Goal: Task Accomplishment & Management: Use online tool/utility

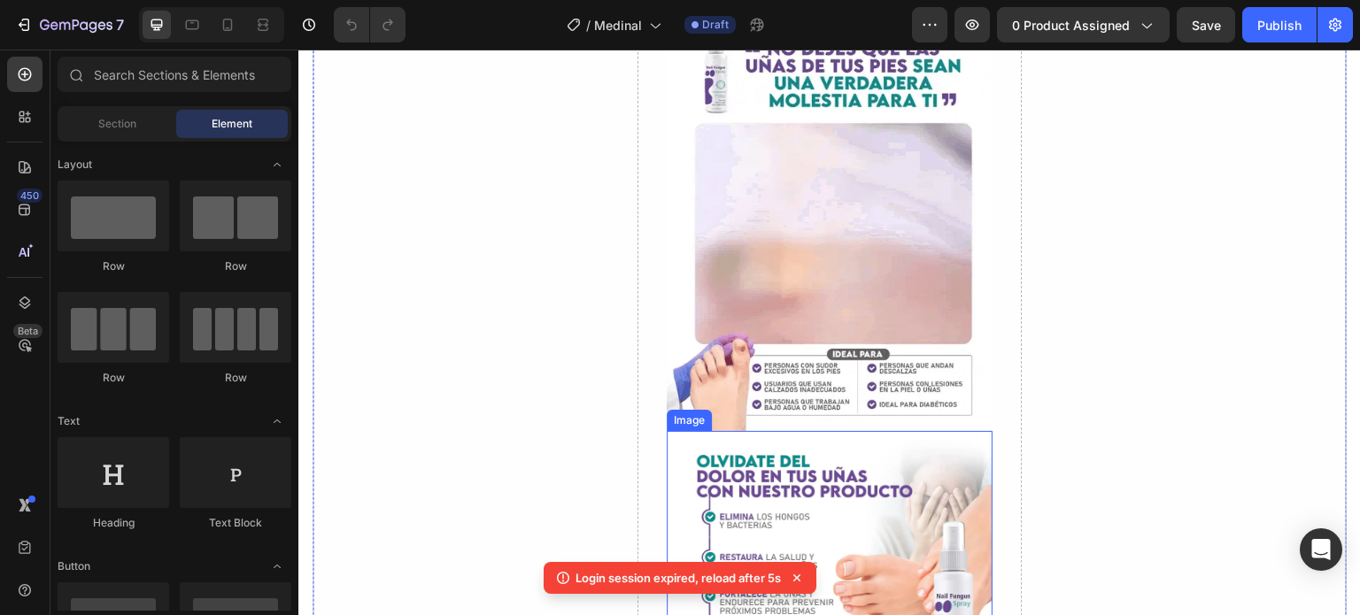
scroll to position [885, 0]
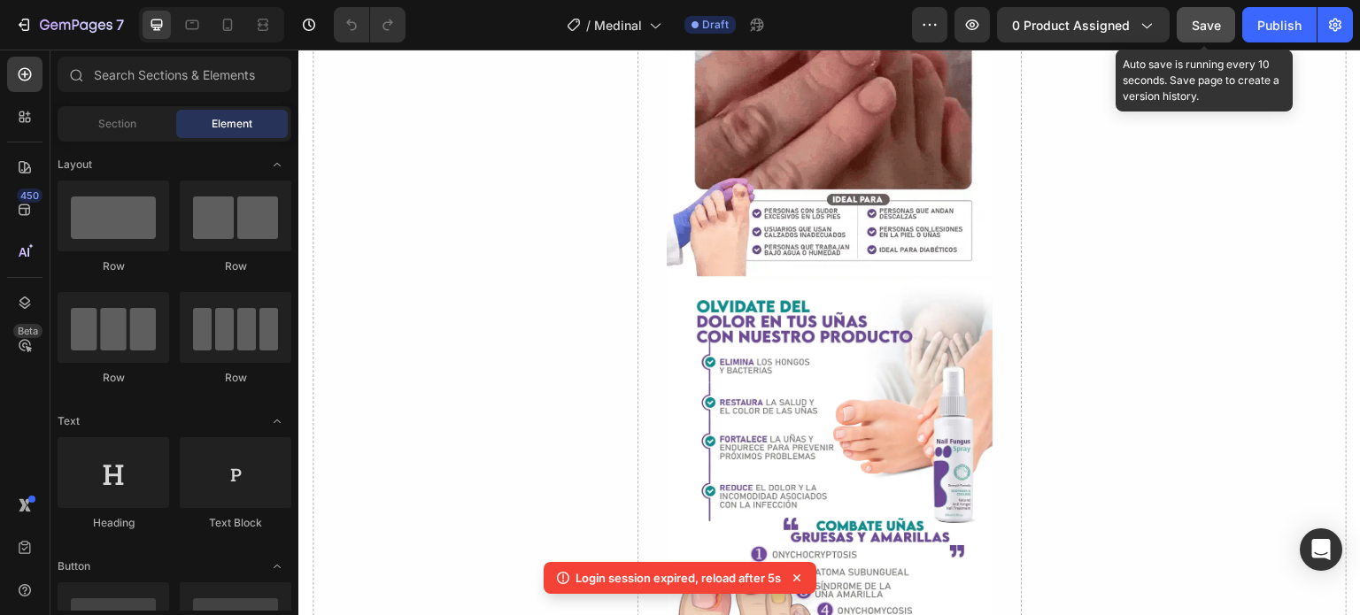
click at [1203, 31] on span "Save" at bounding box center [1205, 25] width 29 height 15
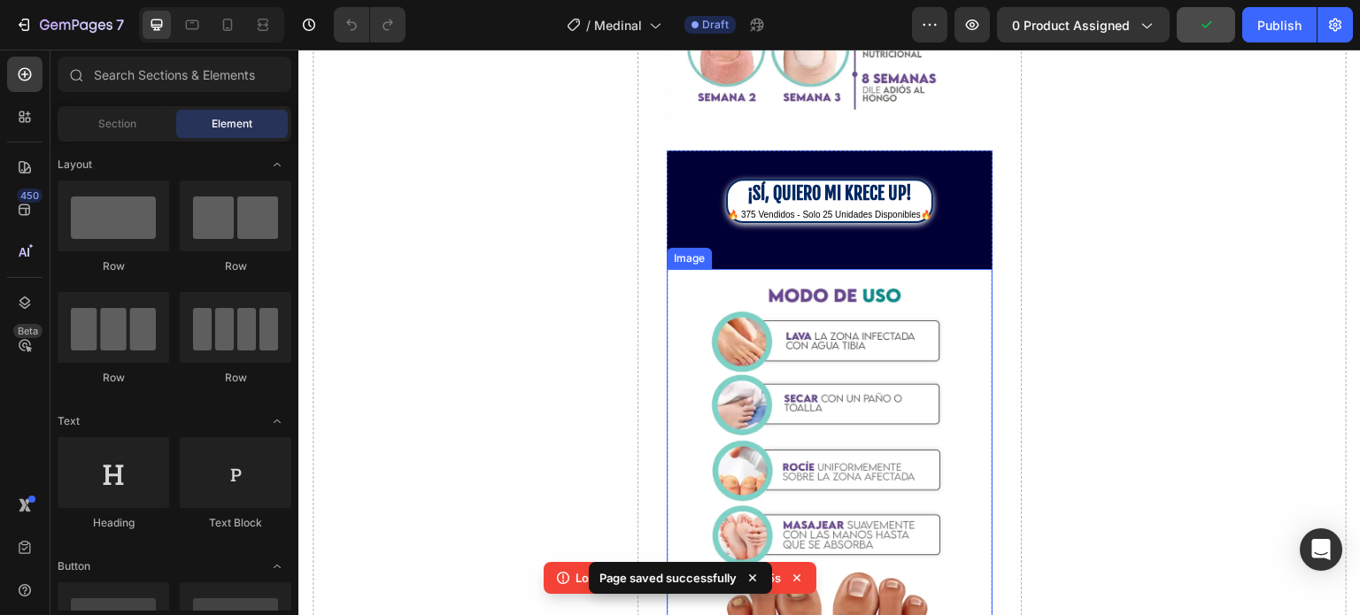
scroll to position [1947, 0]
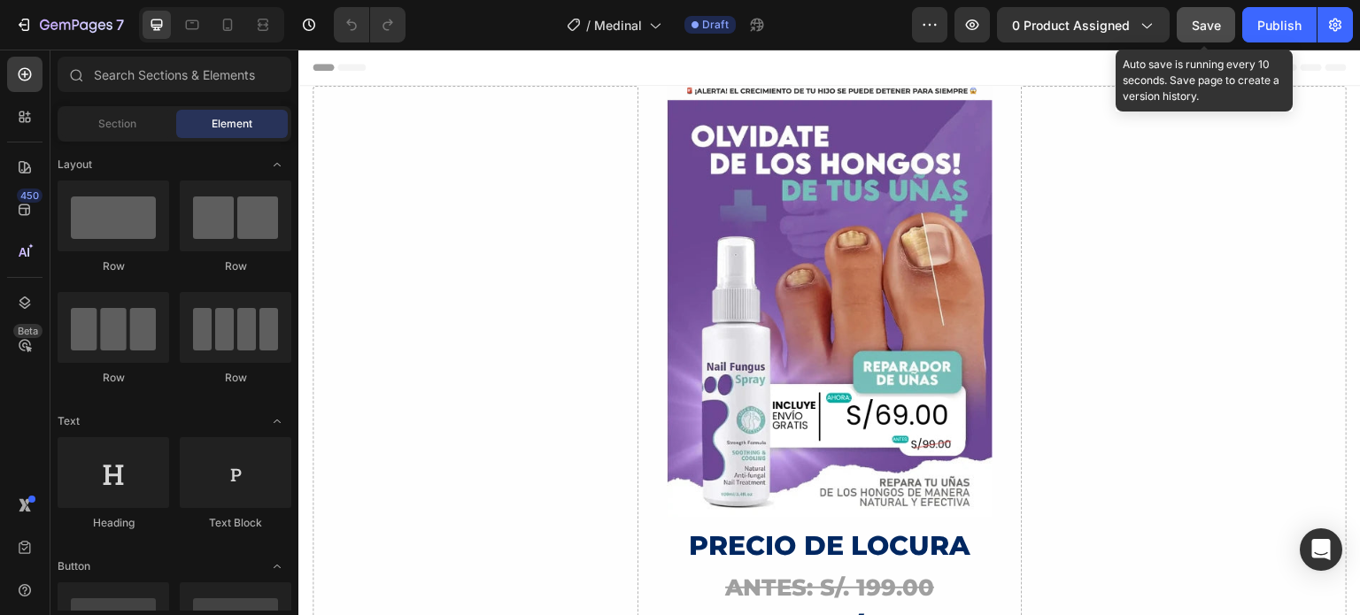
click at [1200, 37] on button "Save" at bounding box center [1205, 24] width 58 height 35
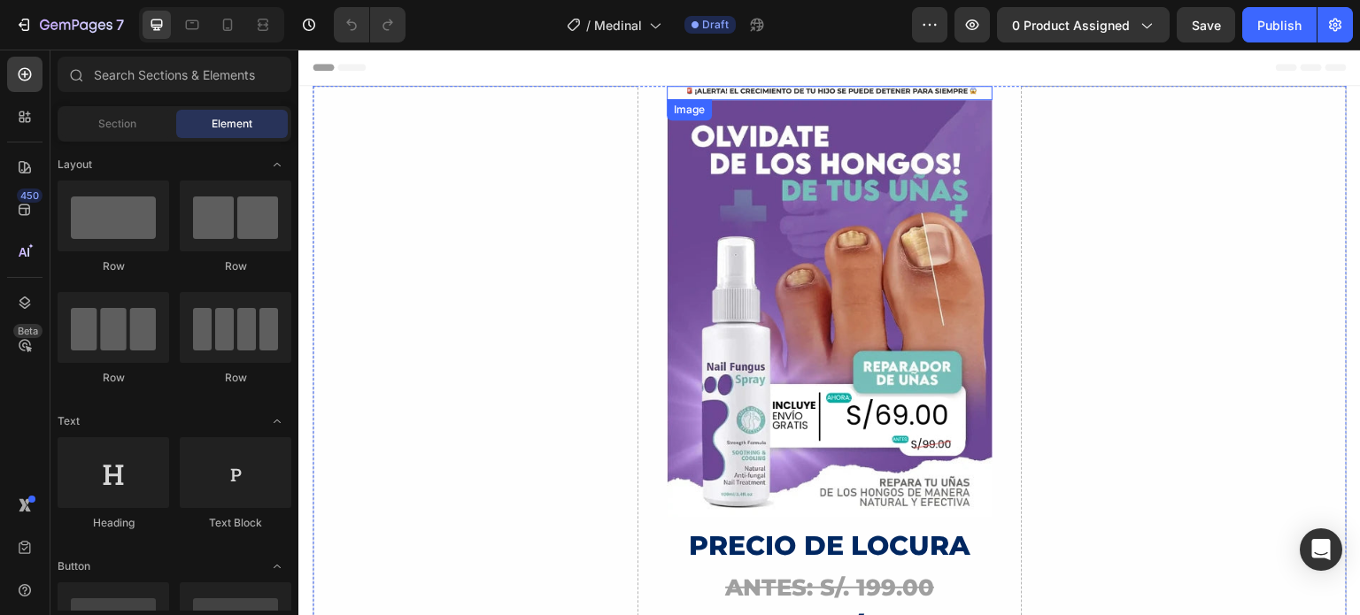
click at [929, 91] on img at bounding box center [829, 93] width 326 height 14
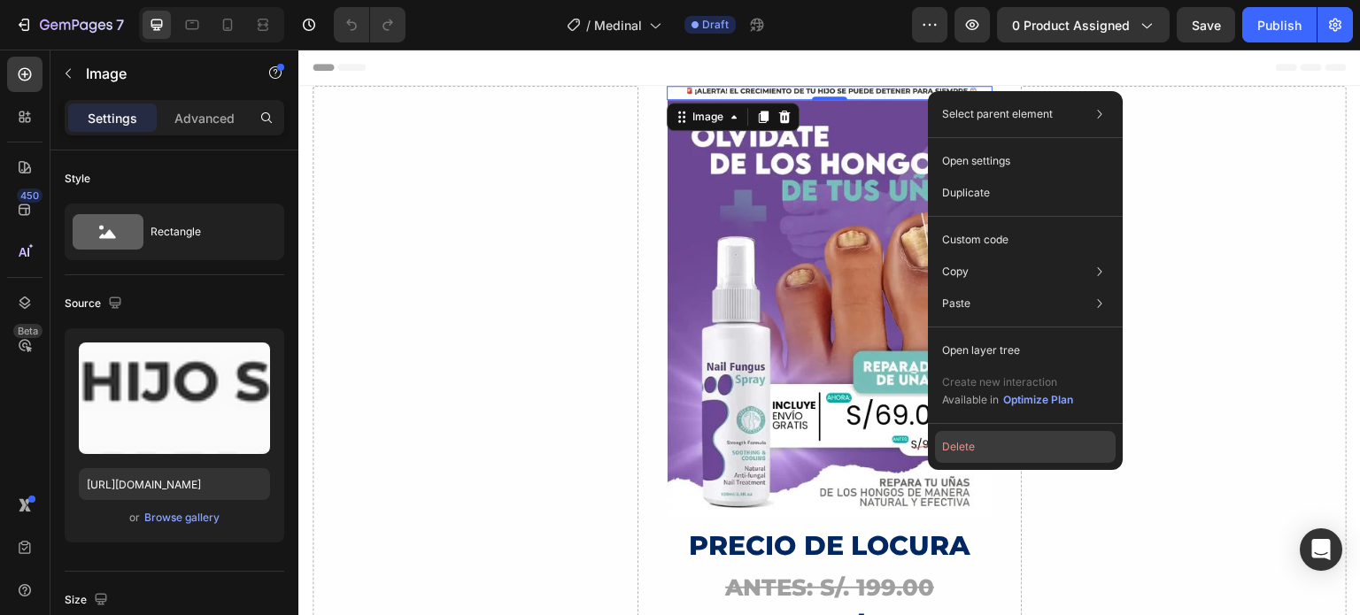
click at [966, 449] on button "Delete" at bounding box center [1025, 447] width 181 height 32
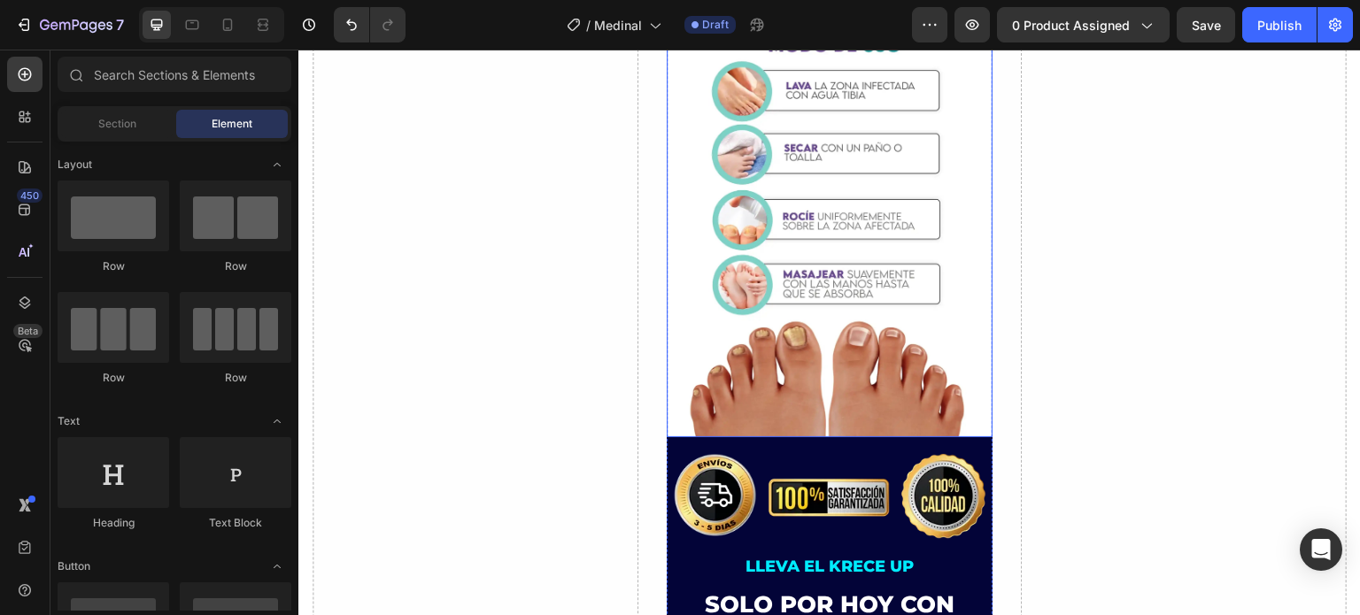
scroll to position [2478, 0]
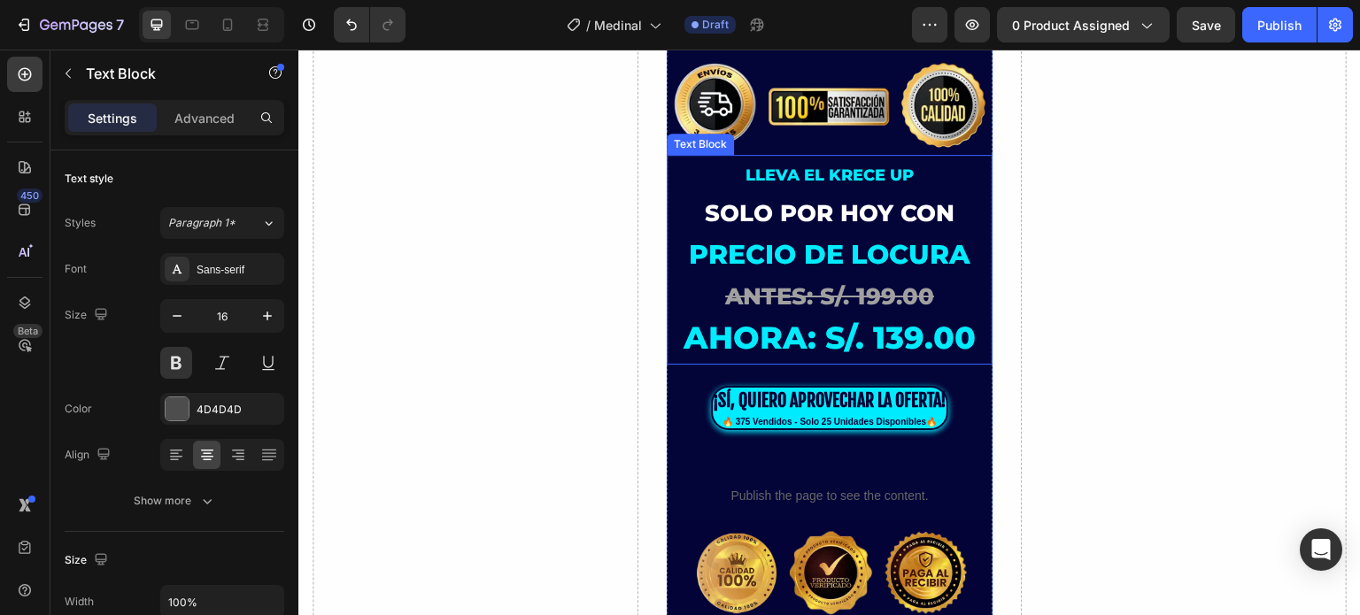
click at [864, 166] on span "LLEVA EL KRECE UP" at bounding box center [829, 175] width 168 height 19
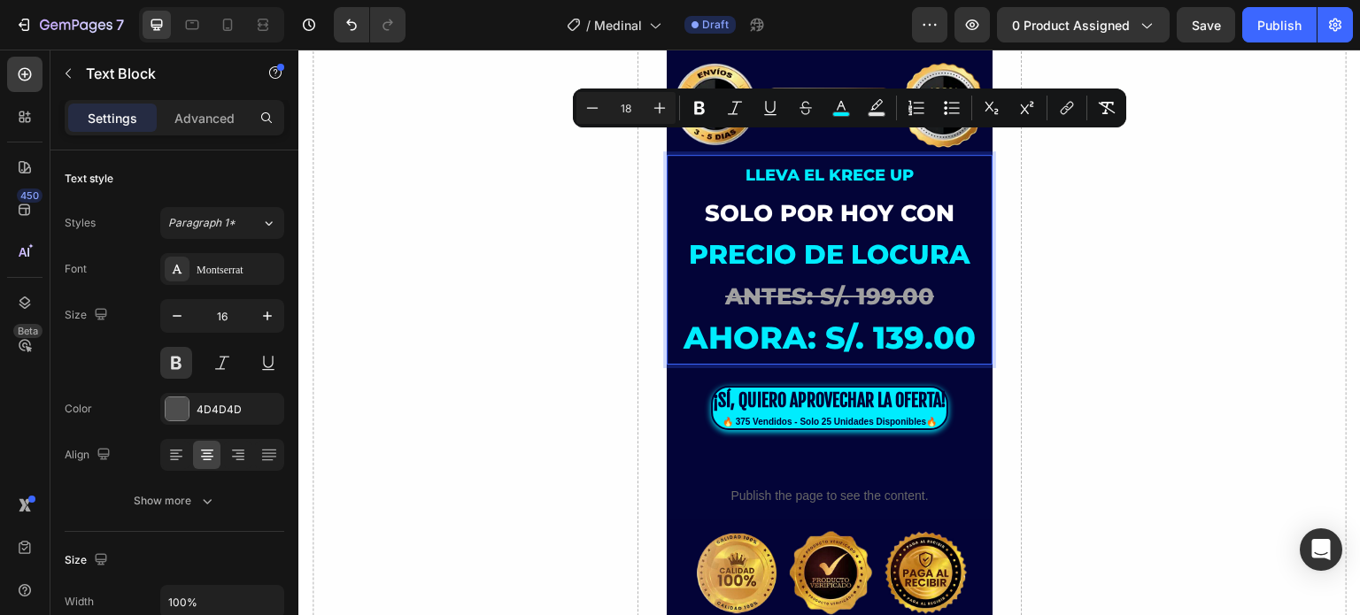
click at [802, 166] on span "LLEVA EL KRECE UP" at bounding box center [829, 175] width 168 height 19
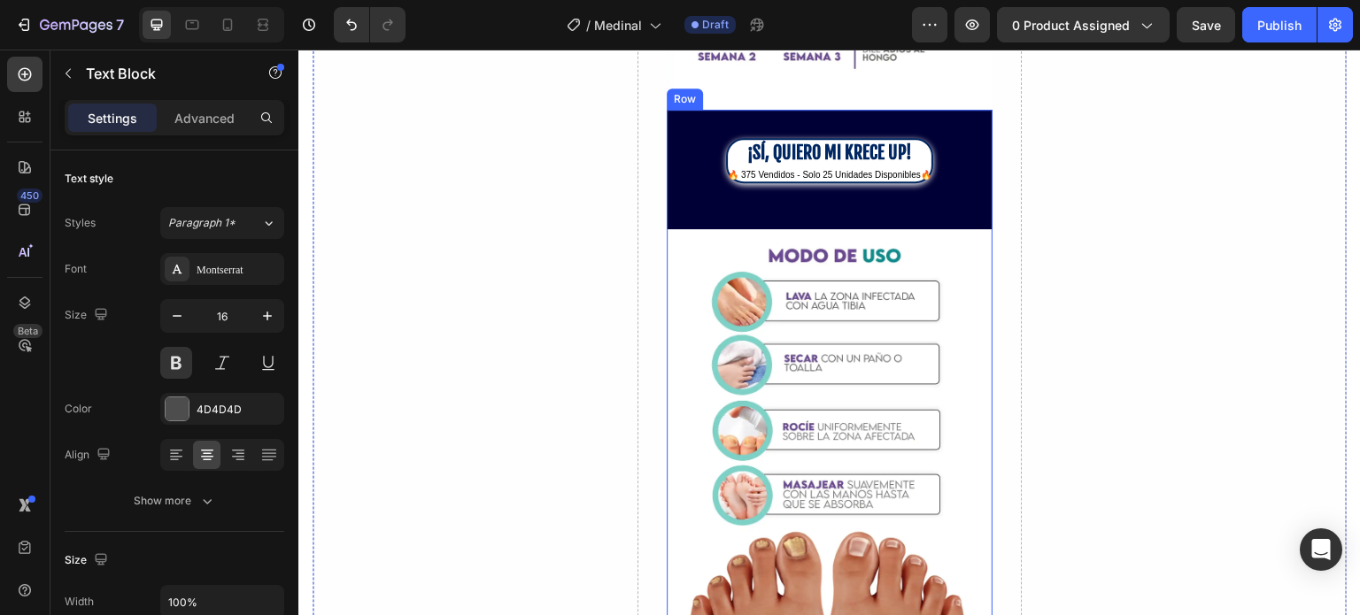
scroll to position [2124, 0]
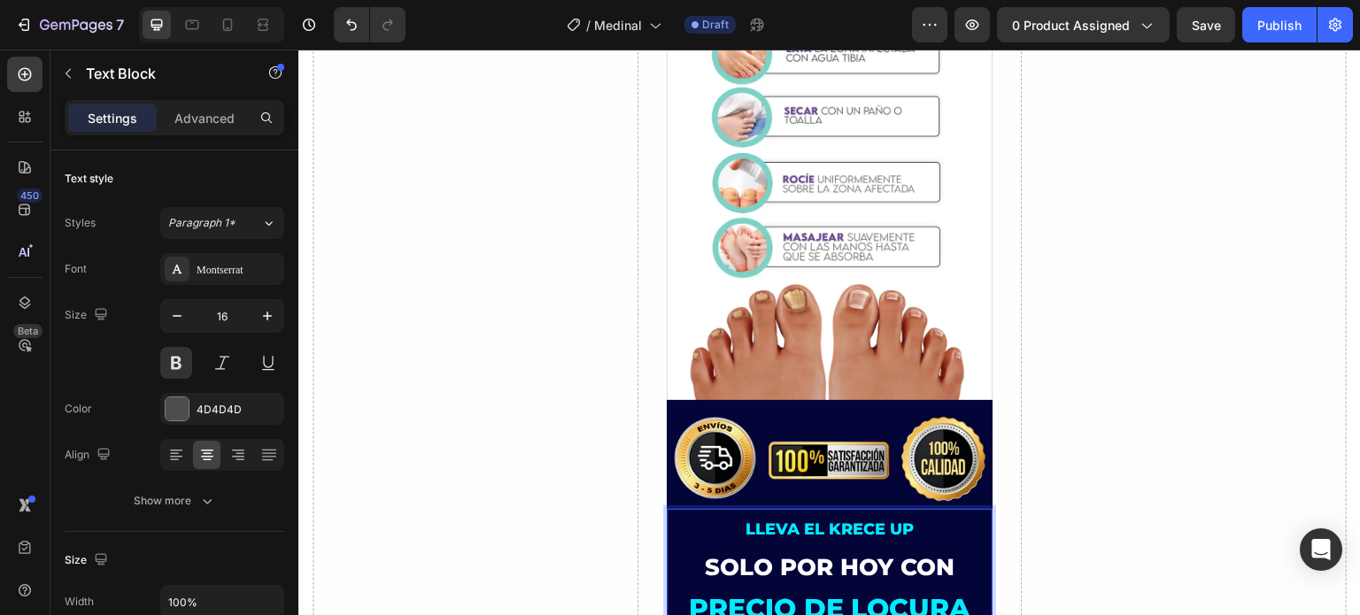
click at [836, 520] on span "LLEVA EL KRECE UP" at bounding box center [829, 529] width 168 height 19
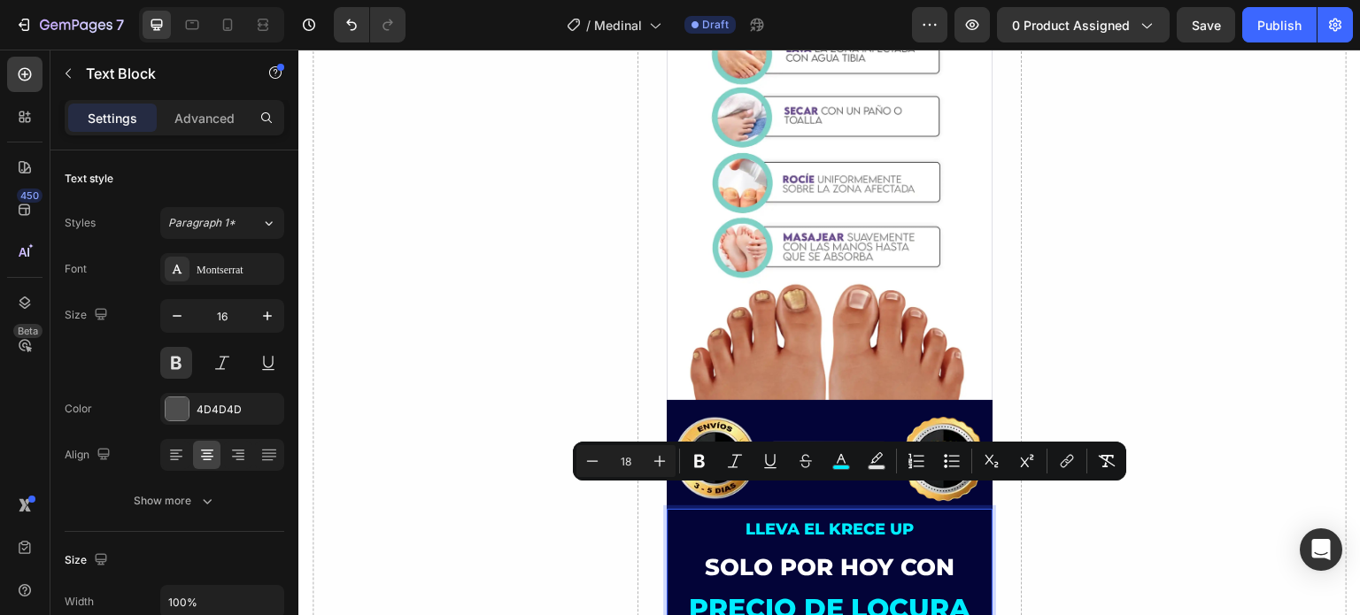
click at [813, 520] on span "LLEVA EL KRECE UP" at bounding box center [829, 529] width 168 height 19
drag, startPoint x: 798, startPoint y: 497, endPoint x: 905, endPoint y: 497, distance: 106.2
click at [905, 520] on span "LLEVA EL KRECE UP" at bounding box center [829, 529] width 168 height 19
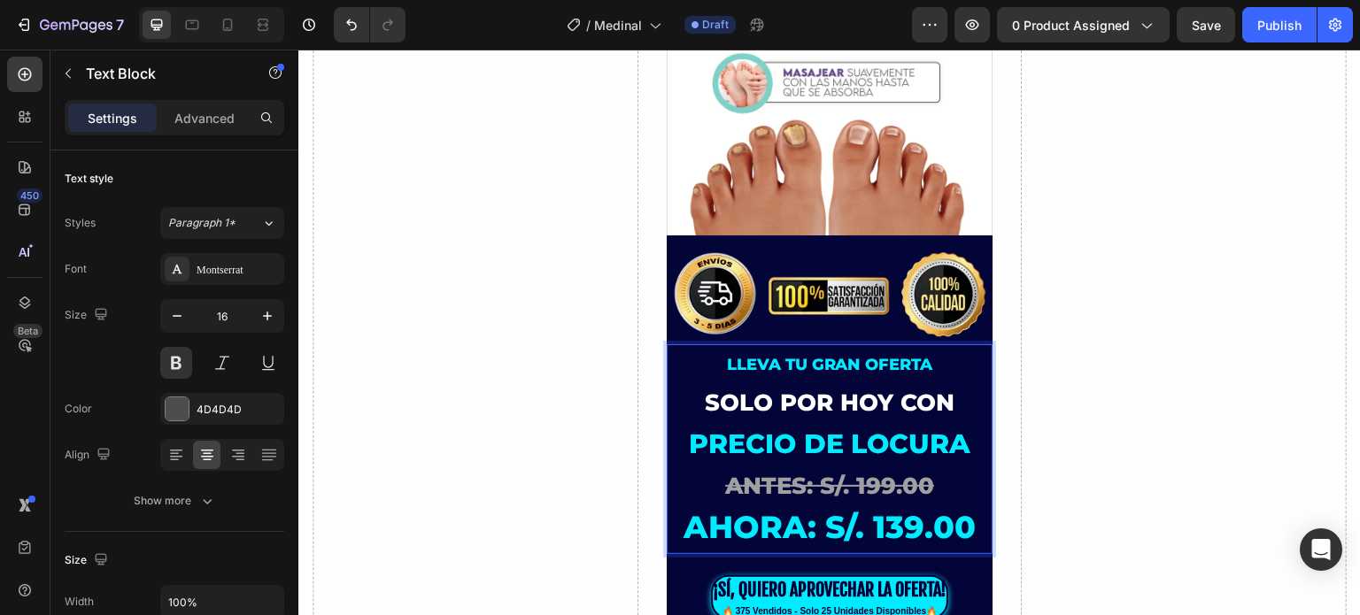
scroll to position [2301, 0]
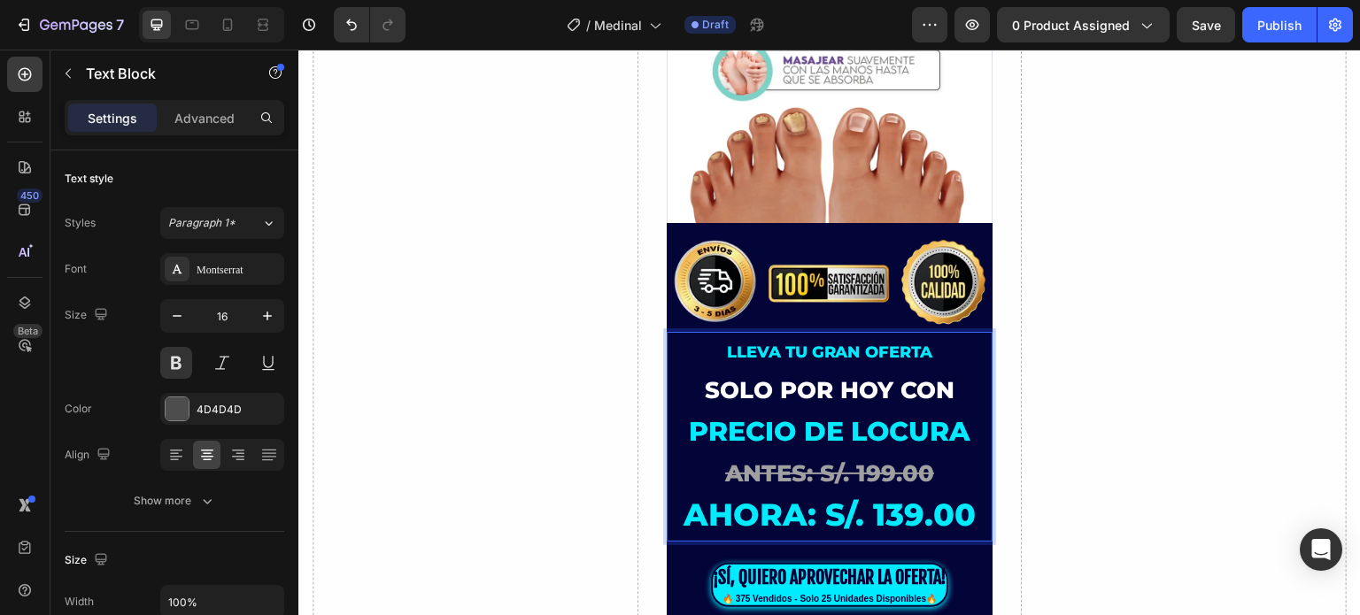
click at [910, 496] on span "AHORA: S/. 139.00" at bounding box center [829, 515] width 293 height 38
click at [899, 496] on span "AHORA: S/. 139.00" at bounding box center [829, 515] width 293 height 38
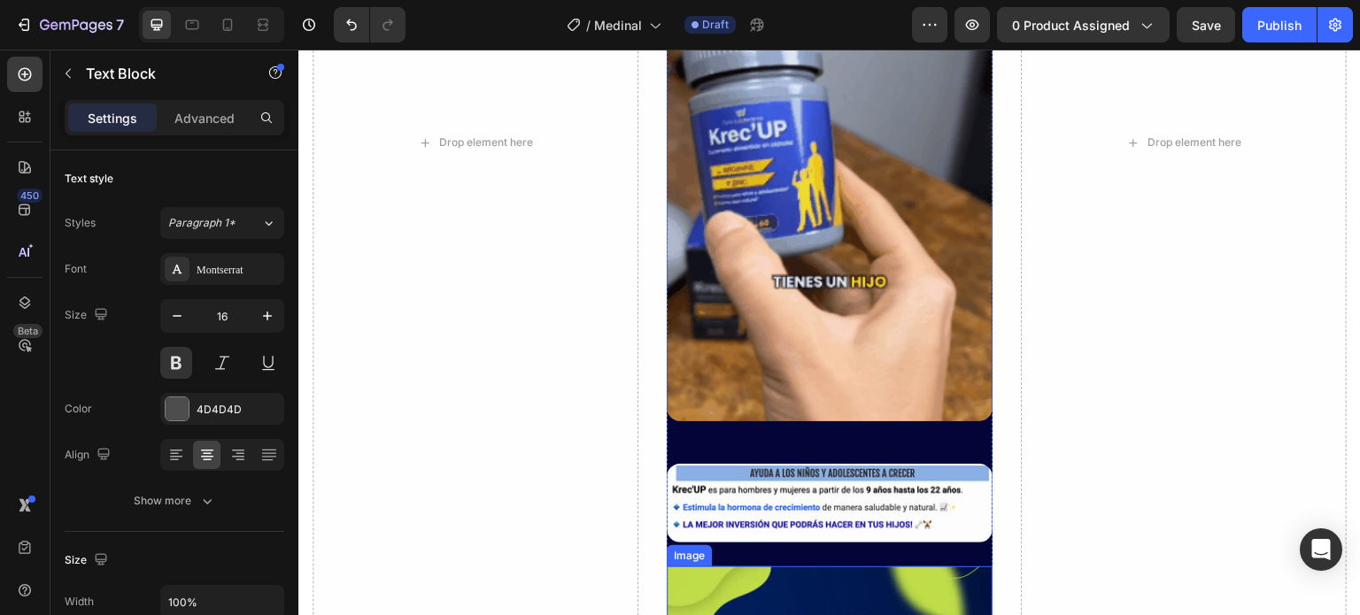
scroll to position [3098, 0]
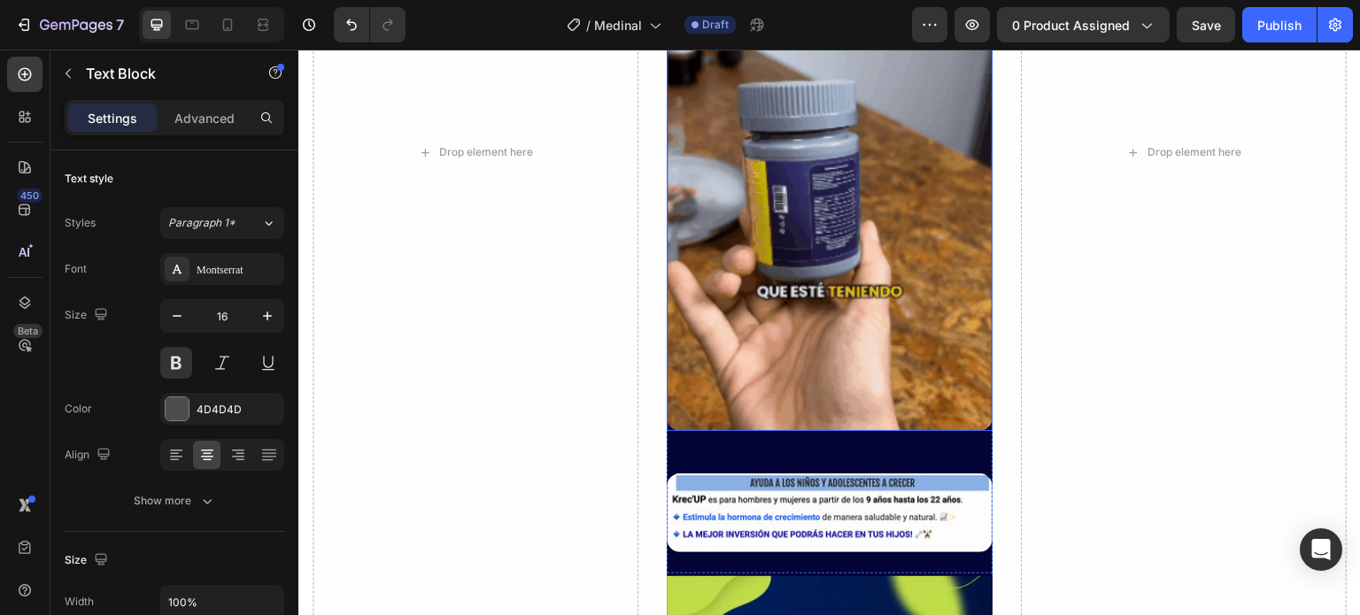
click at [813, 313] on img at bounding box center [829, 229] width 326 height 403
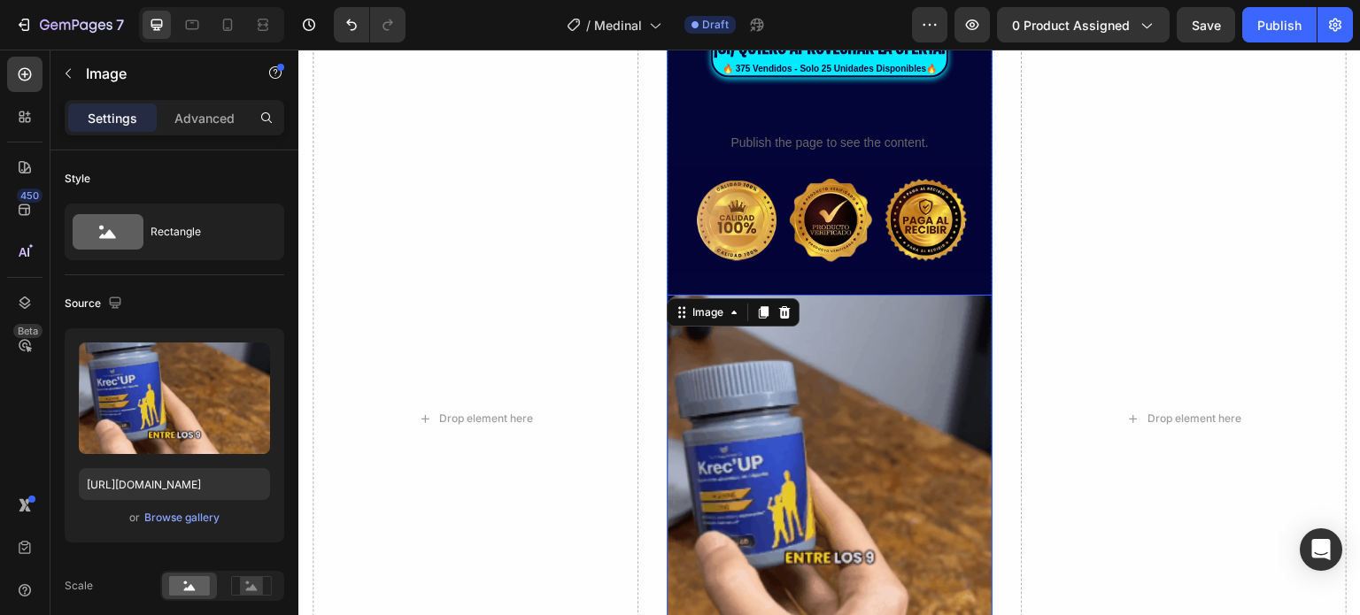
scroll to position [2832, 0]
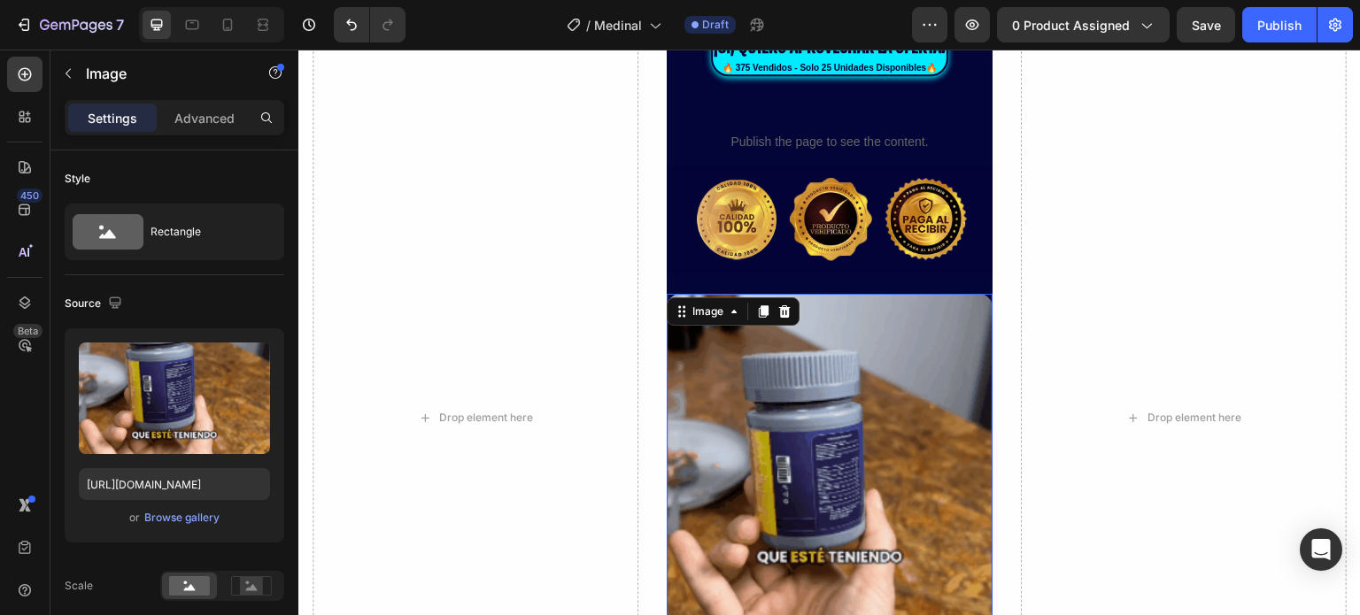
click at [815, 351] on img at bounding box center [829, 495] width 326 height 403
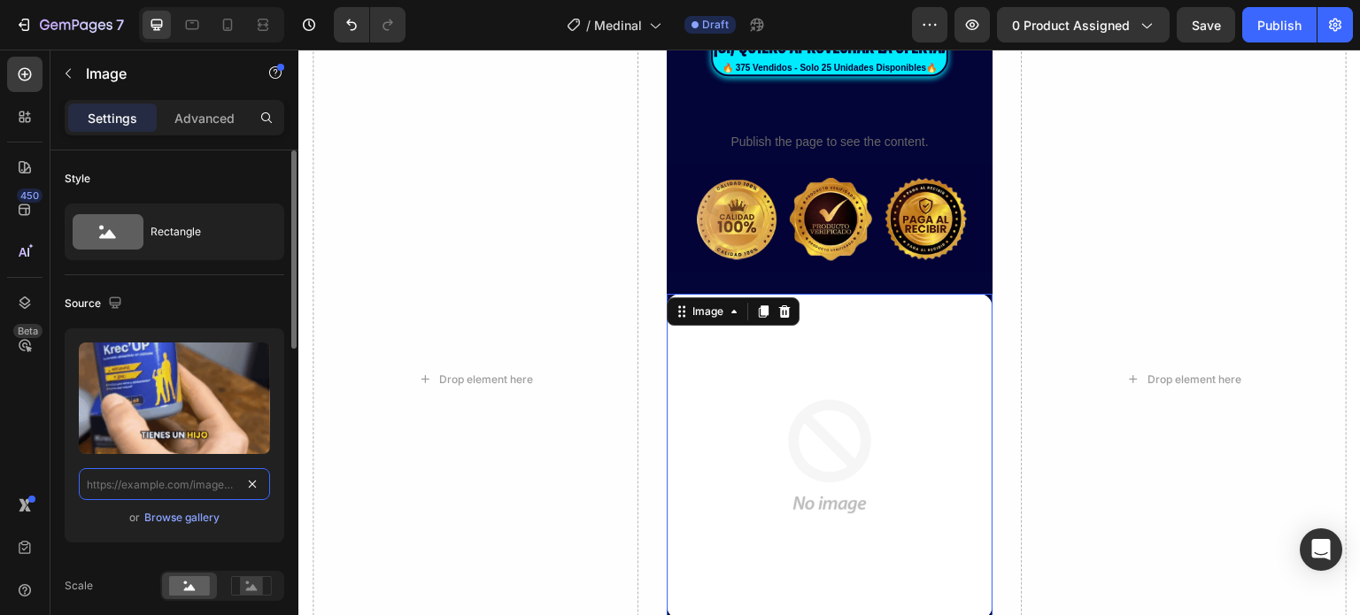
scroll to position [0, 0]
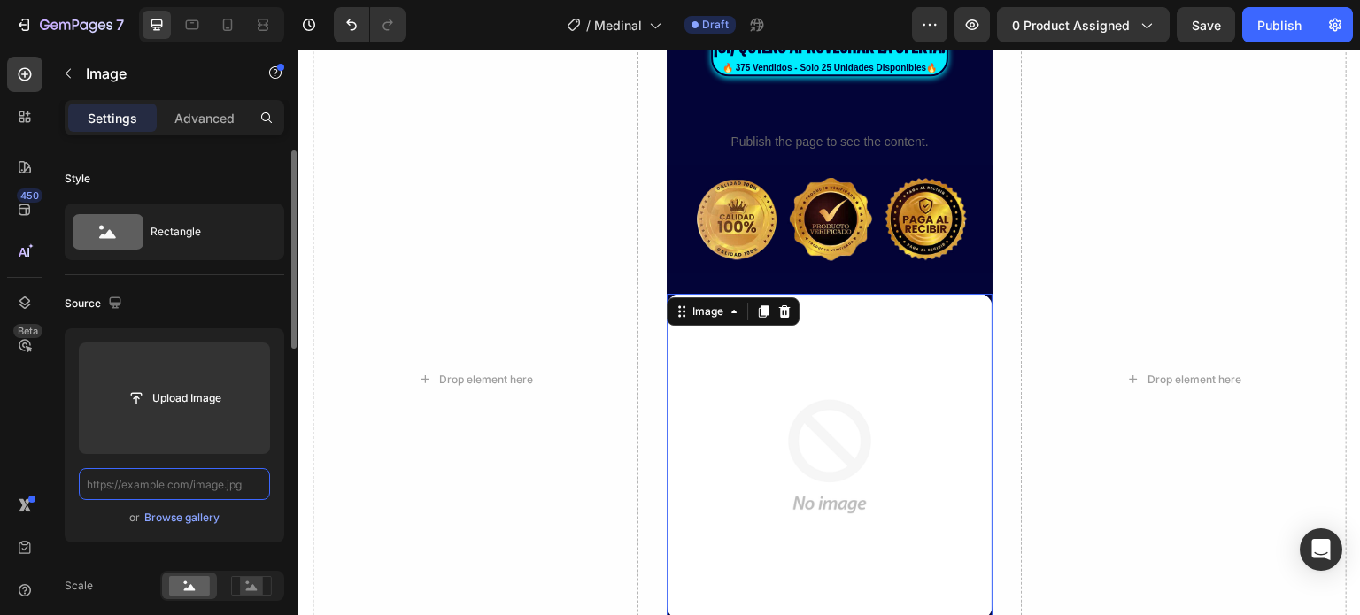
paste input "[URL][DOMAIN_NAME]"
type input "[URL][DOMAIN_NAME]"
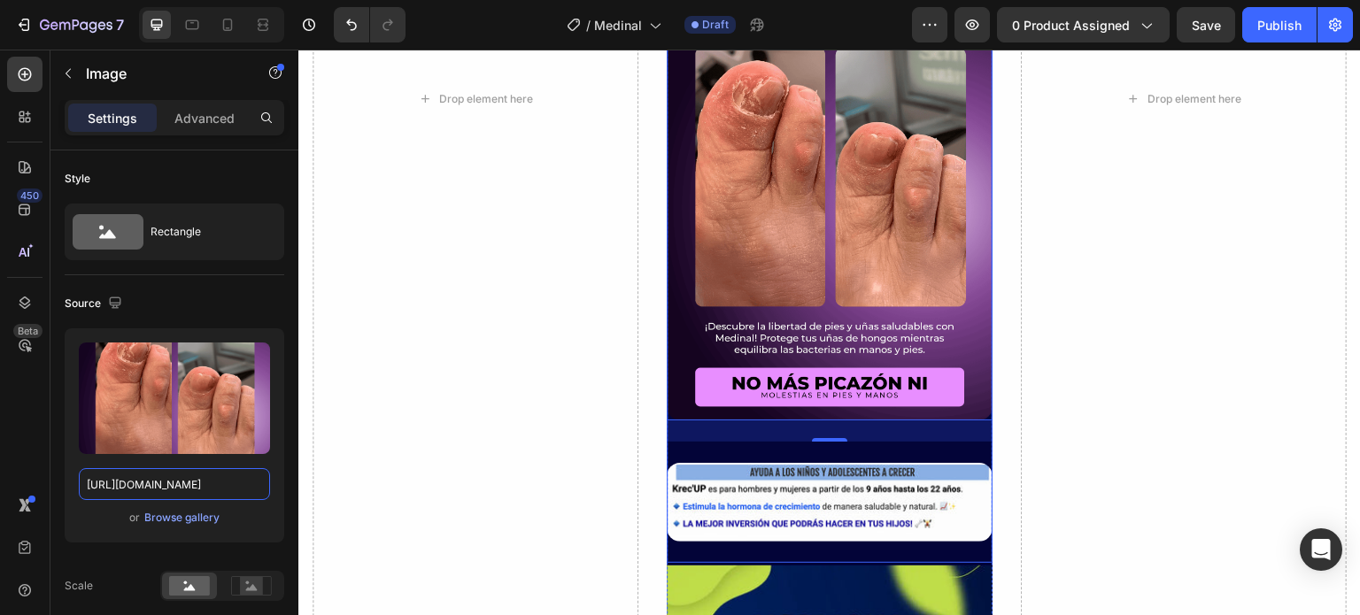
scroll to position [3363, 0]
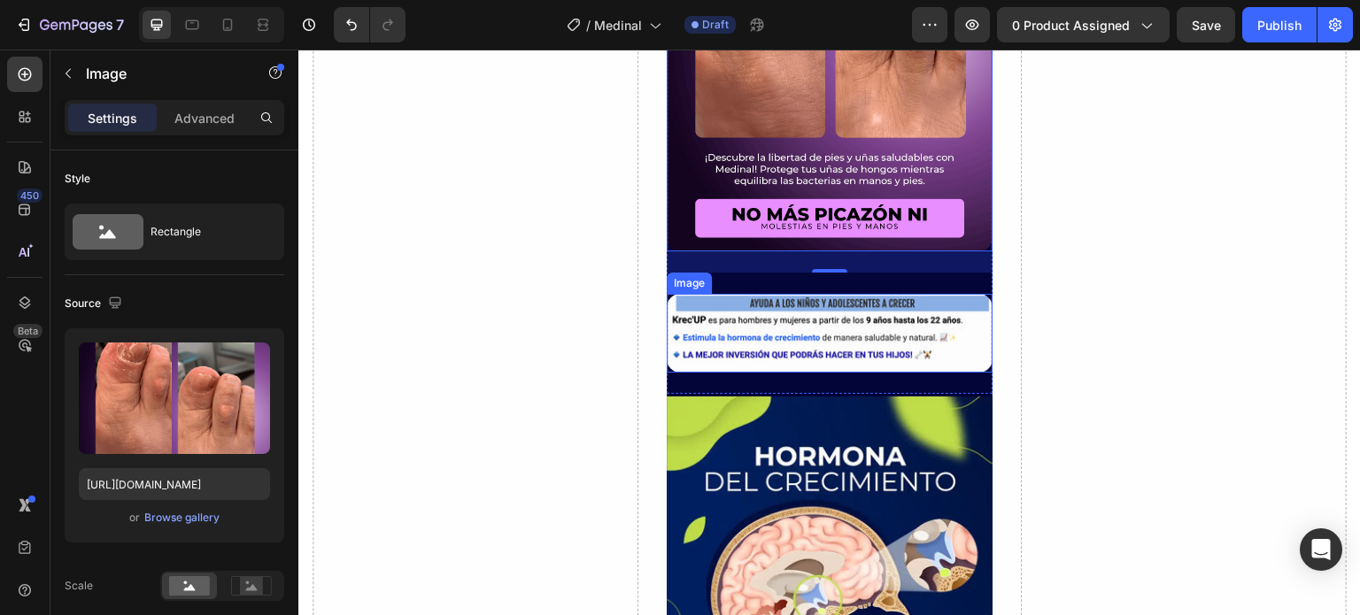
click at [857, 312] on img at bounding box center [829, 333] width 326 height 79
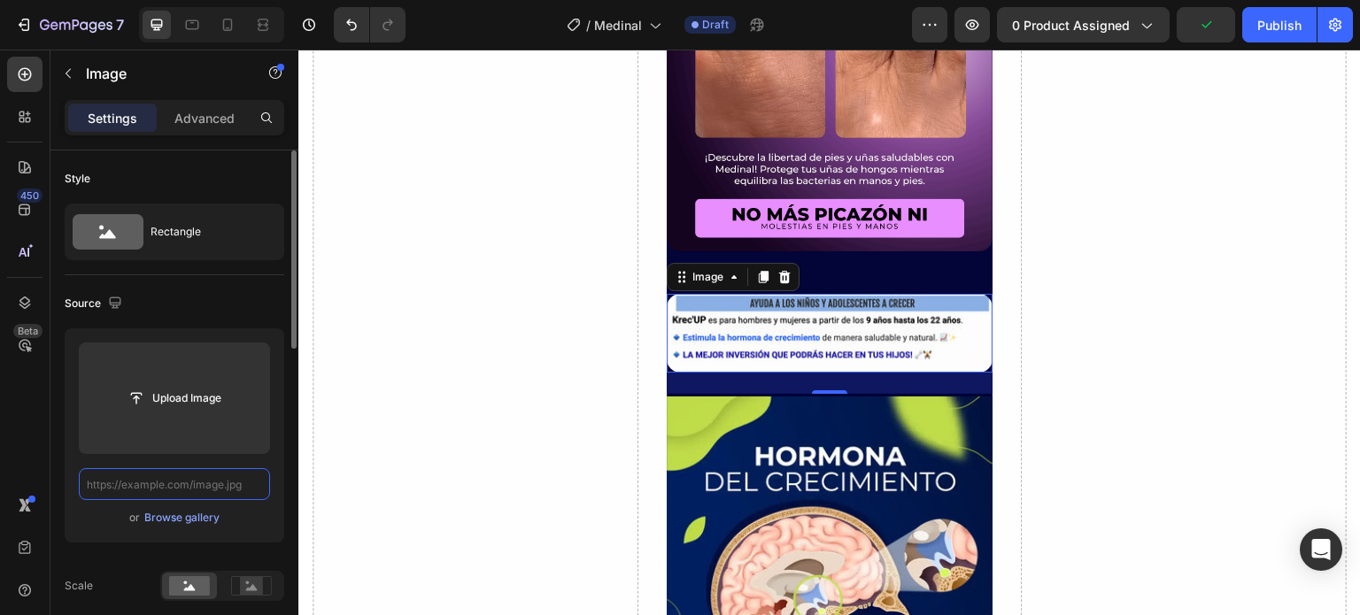
scroll to position [0, 0]
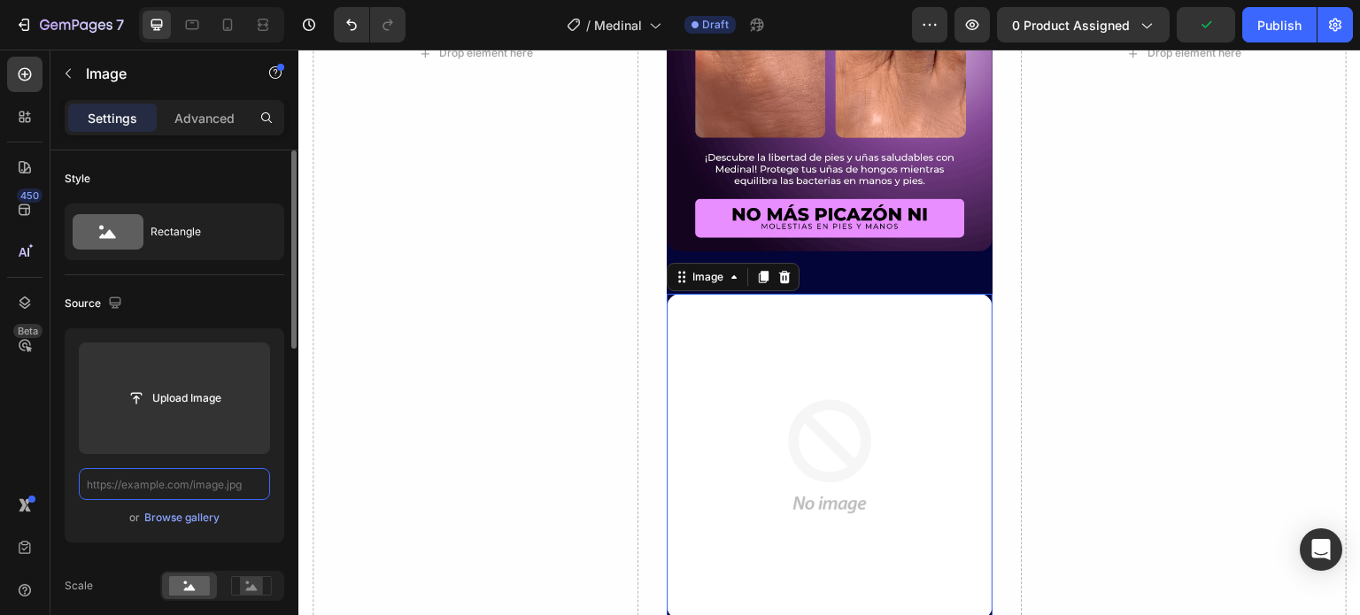
paste input "[URL][DOMAIN_NAME]"
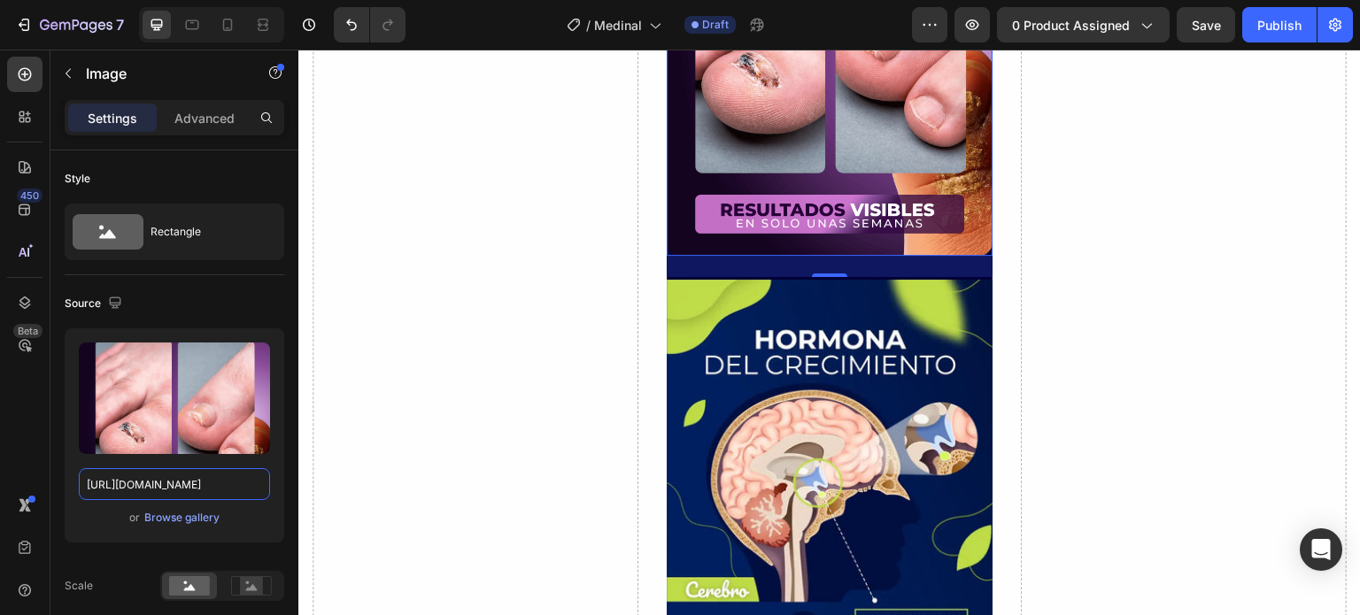
scroll to position [3895, 0]
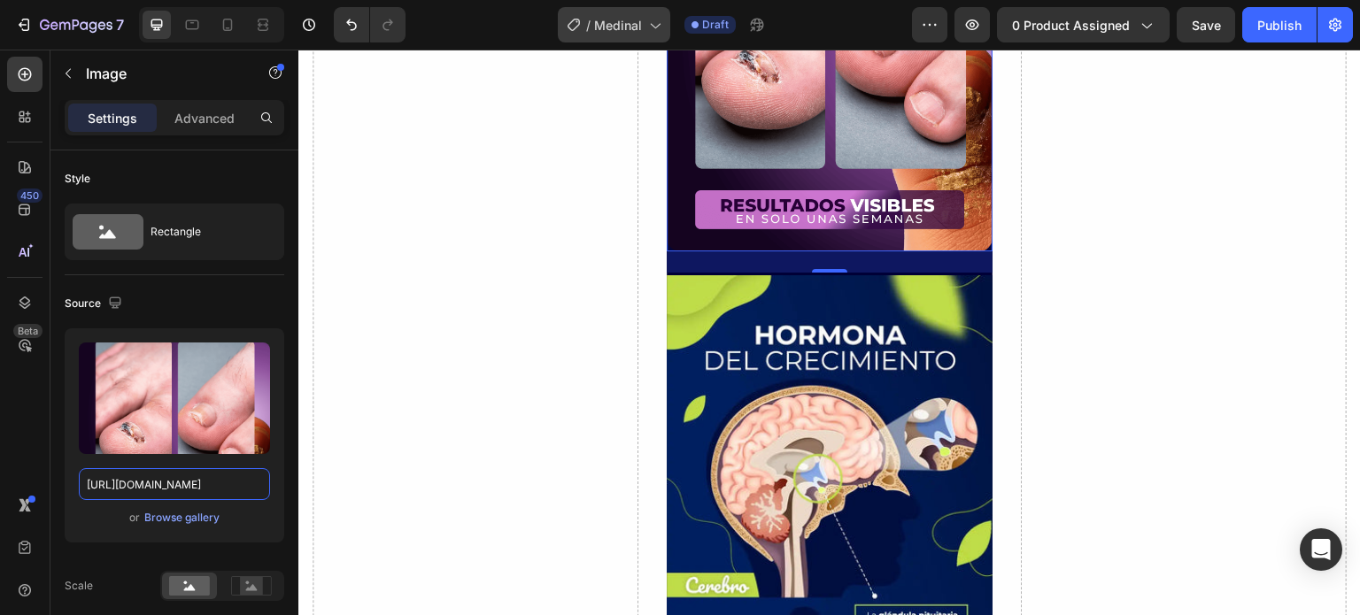
type input "[URL][DOMAIN_NAME]"
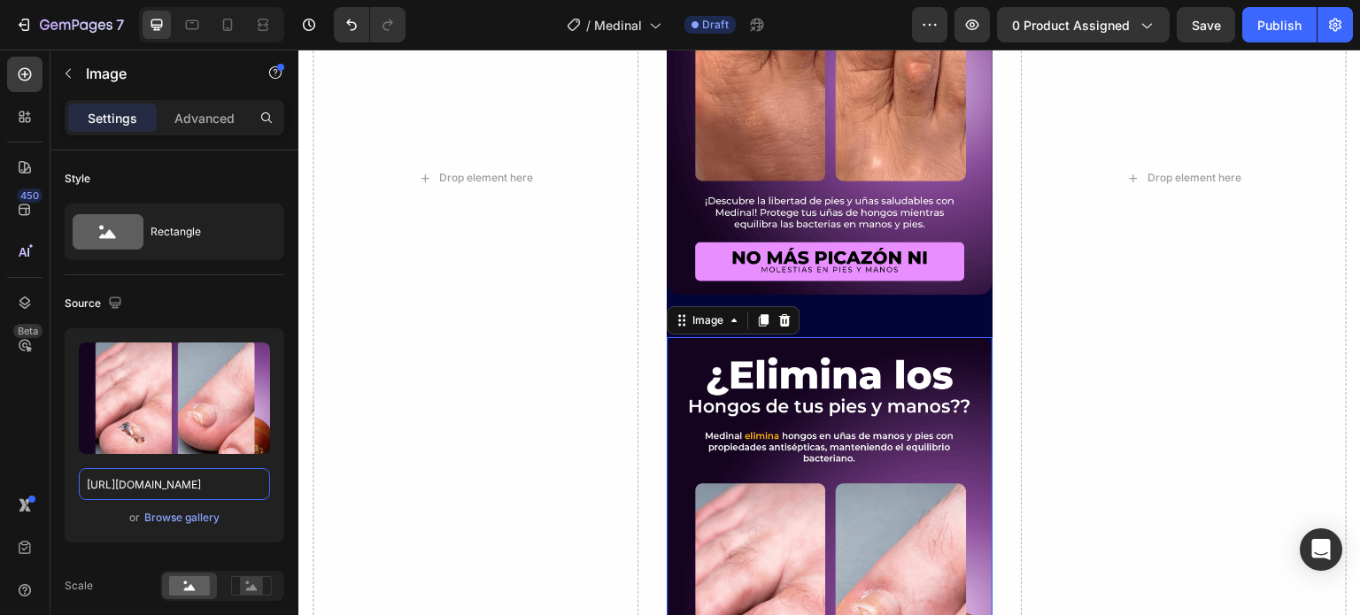
scroll to position [3152, 0]
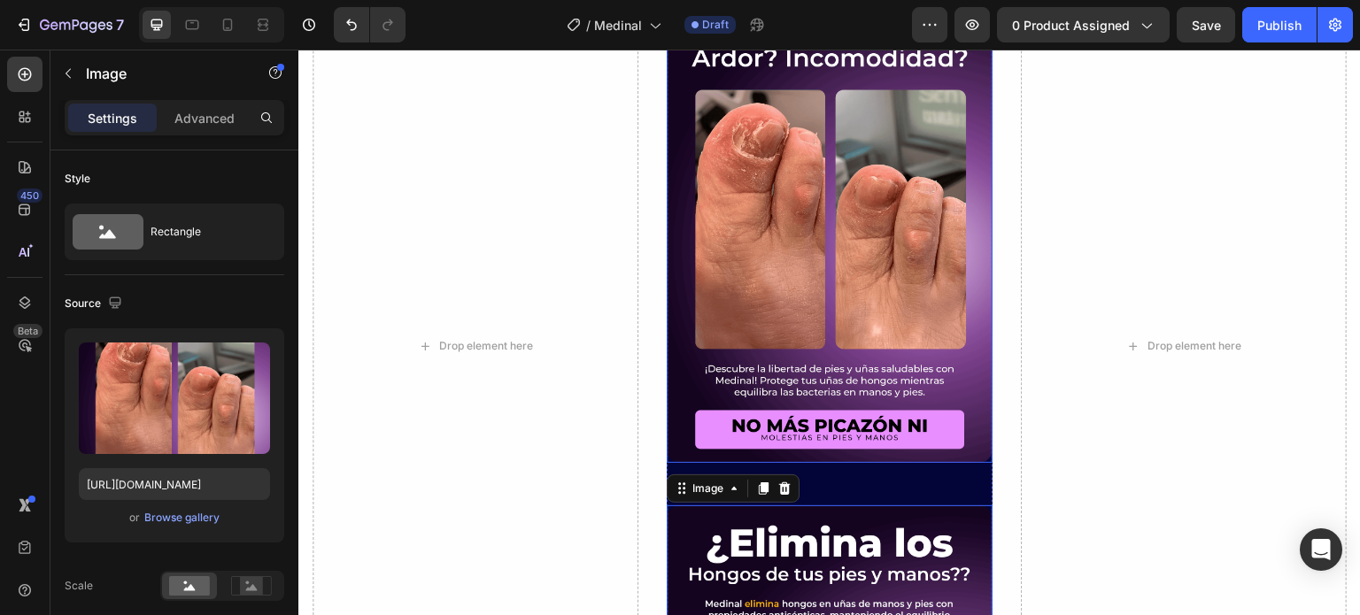
click at [963, 312] on img at bounding box center [829, 218] width 326 height 489
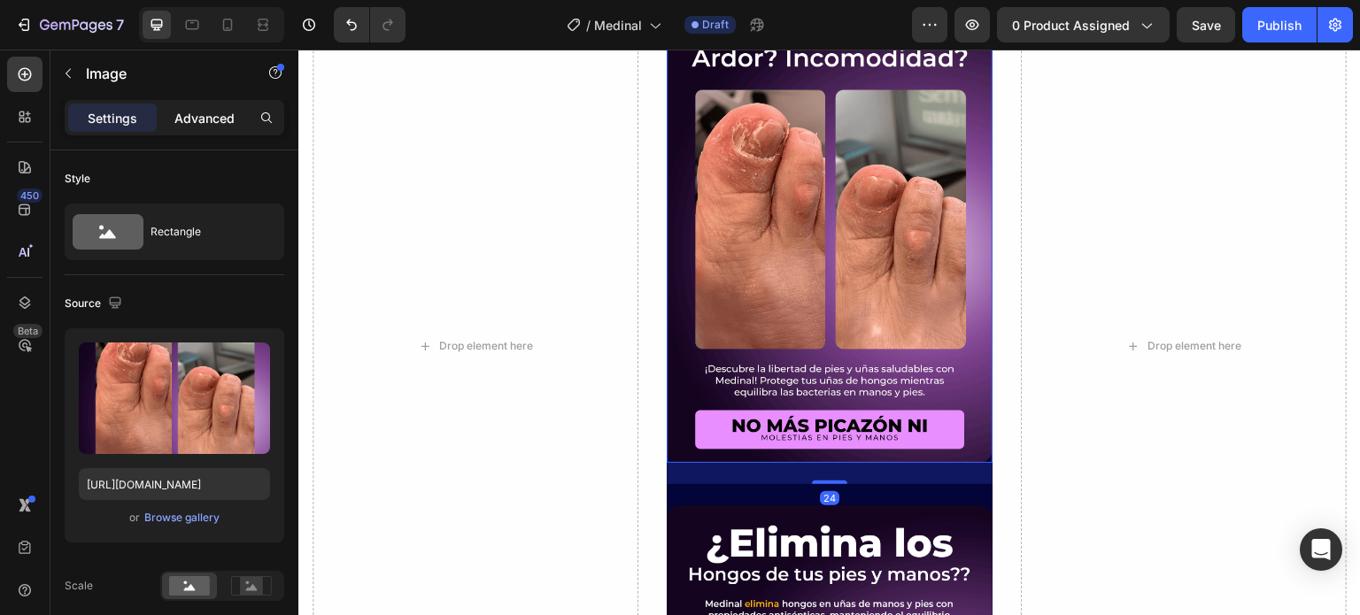
click at [198, 112] on p "Advanced" at bounding box center [204, 118] width 60 height 19
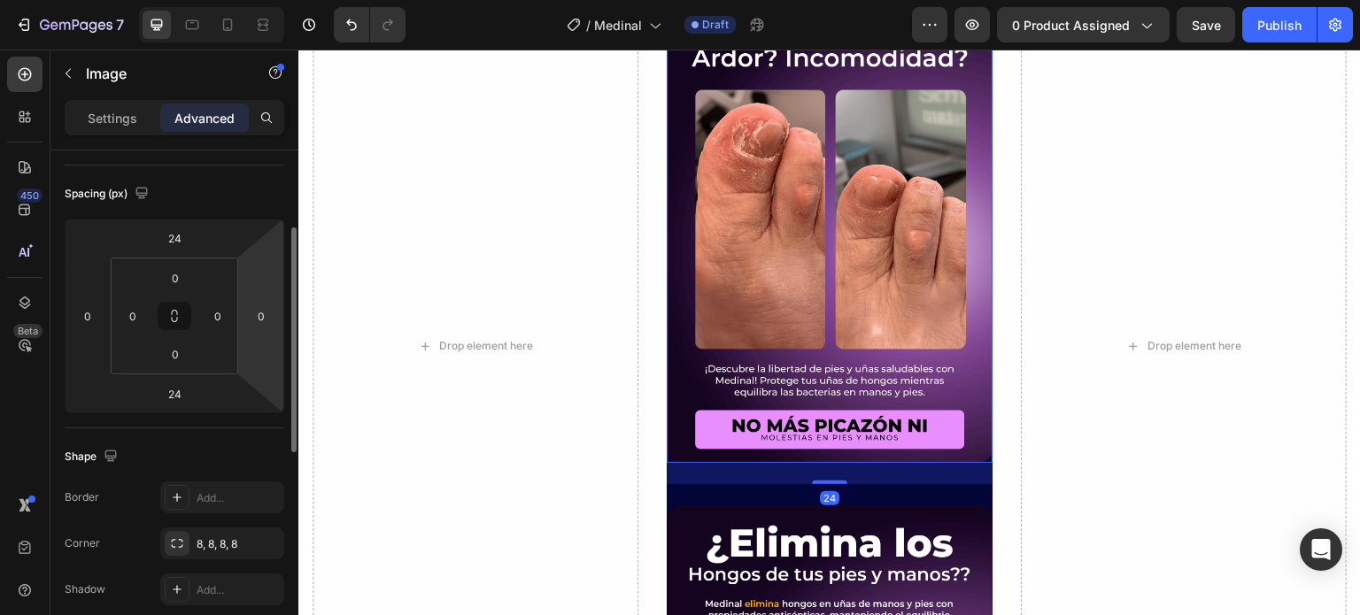
scroll to position [266, 0]
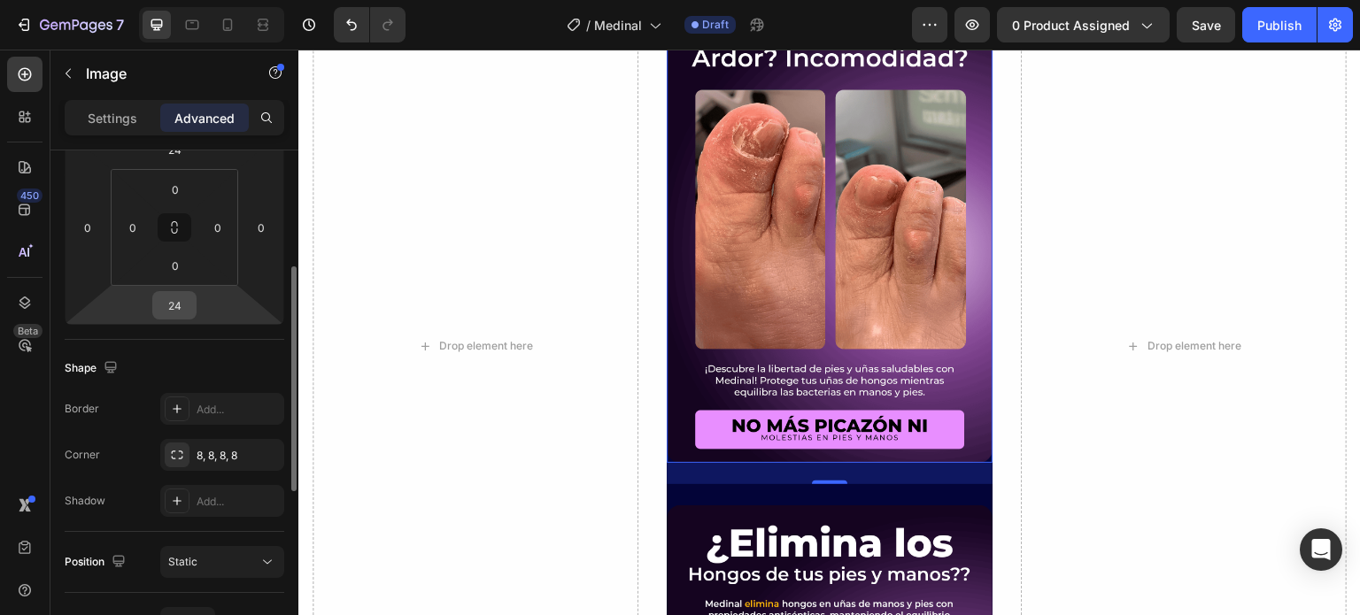
click at [173, 301] on input "24" at bounding box center [174, 305] width 35 height 27
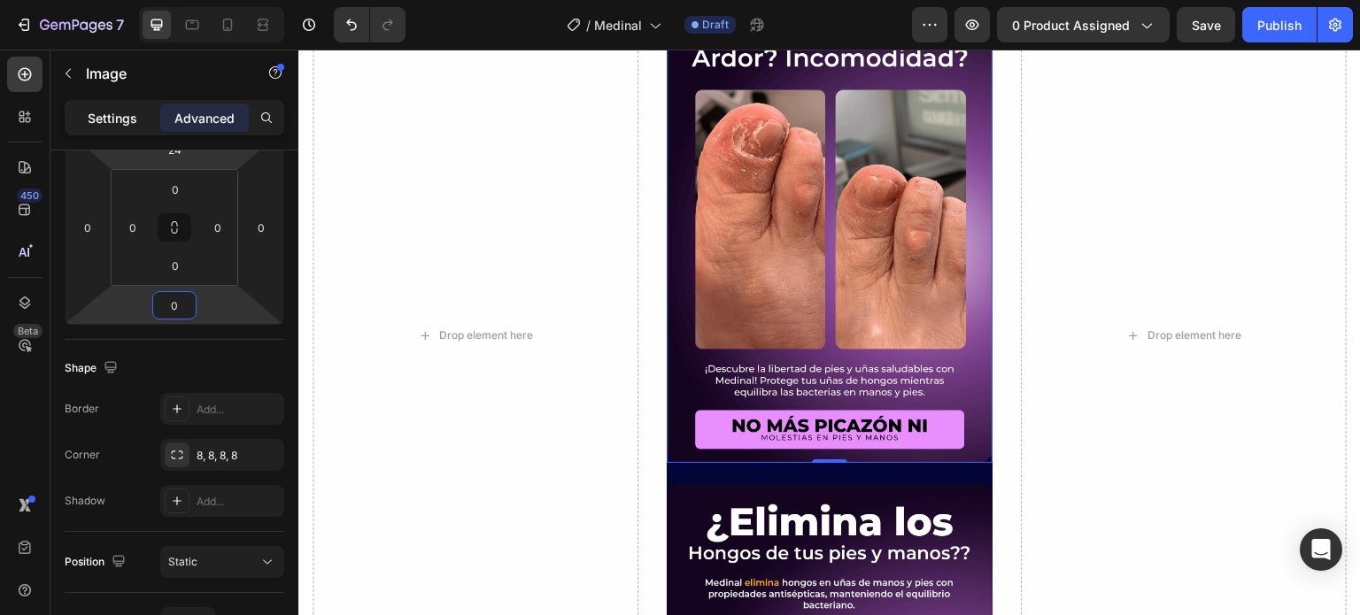
type input "0"
click at [127, 117] on p "Settings" at bounding box center [113, 118] width 50 height 19
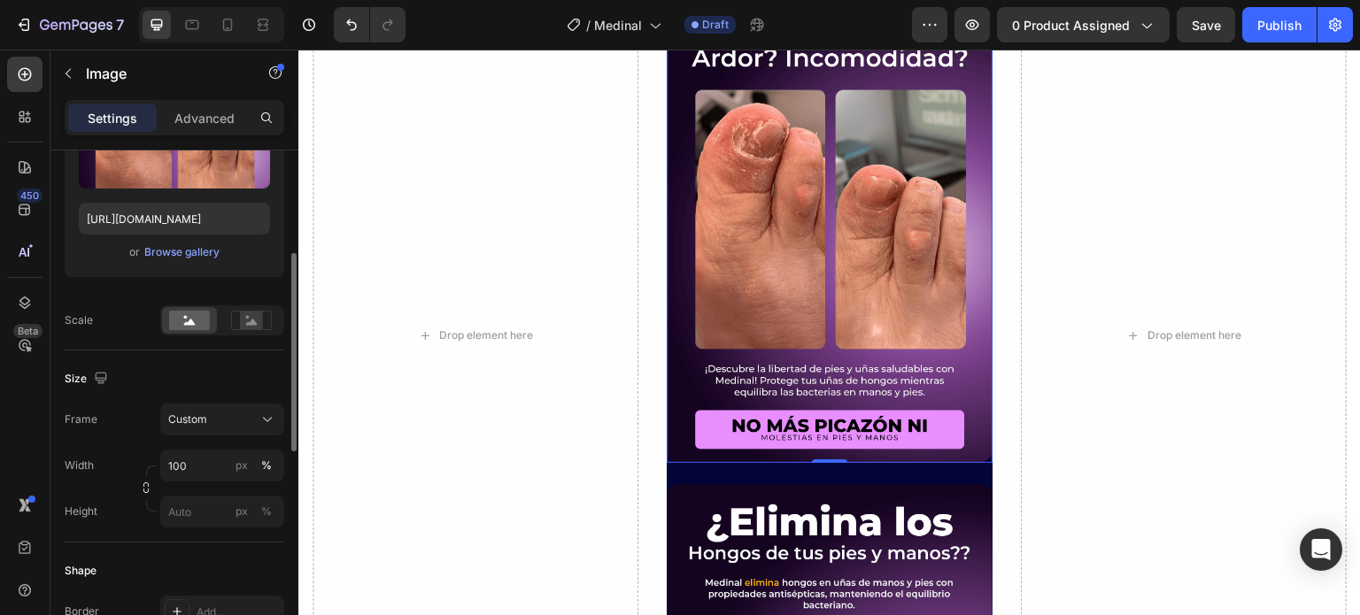
scroll to position [443, 0]
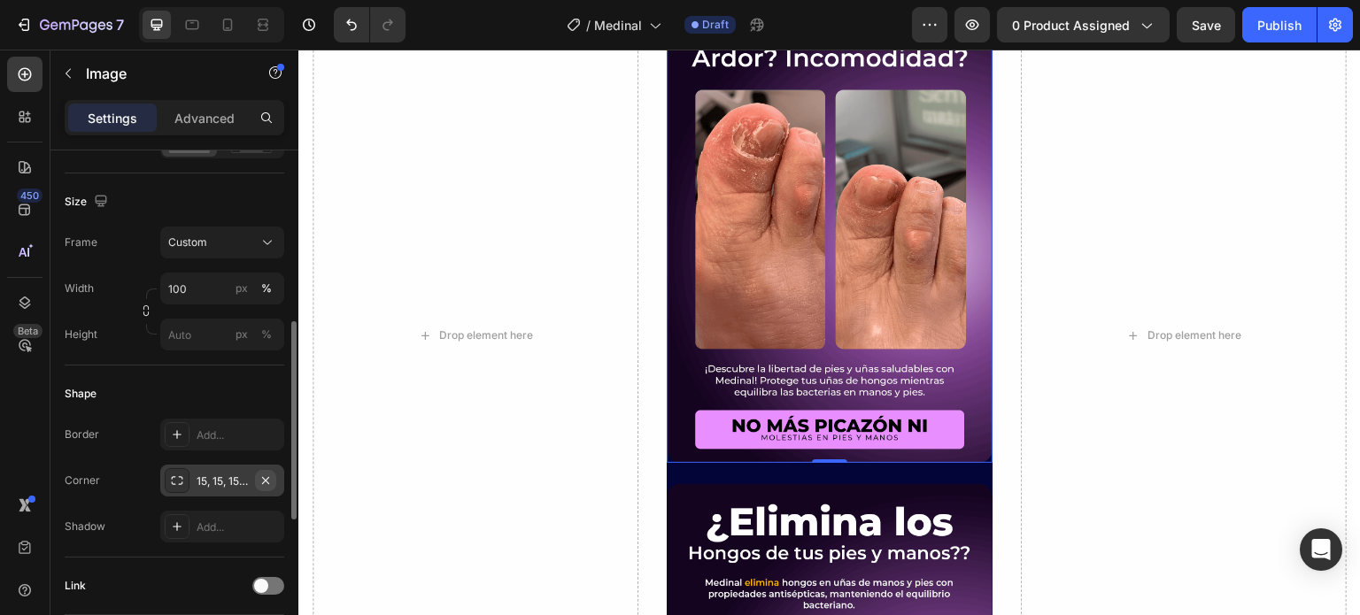
click at [266, 480] on icon "button" at bounding box center [265, 479] width 7 height 7
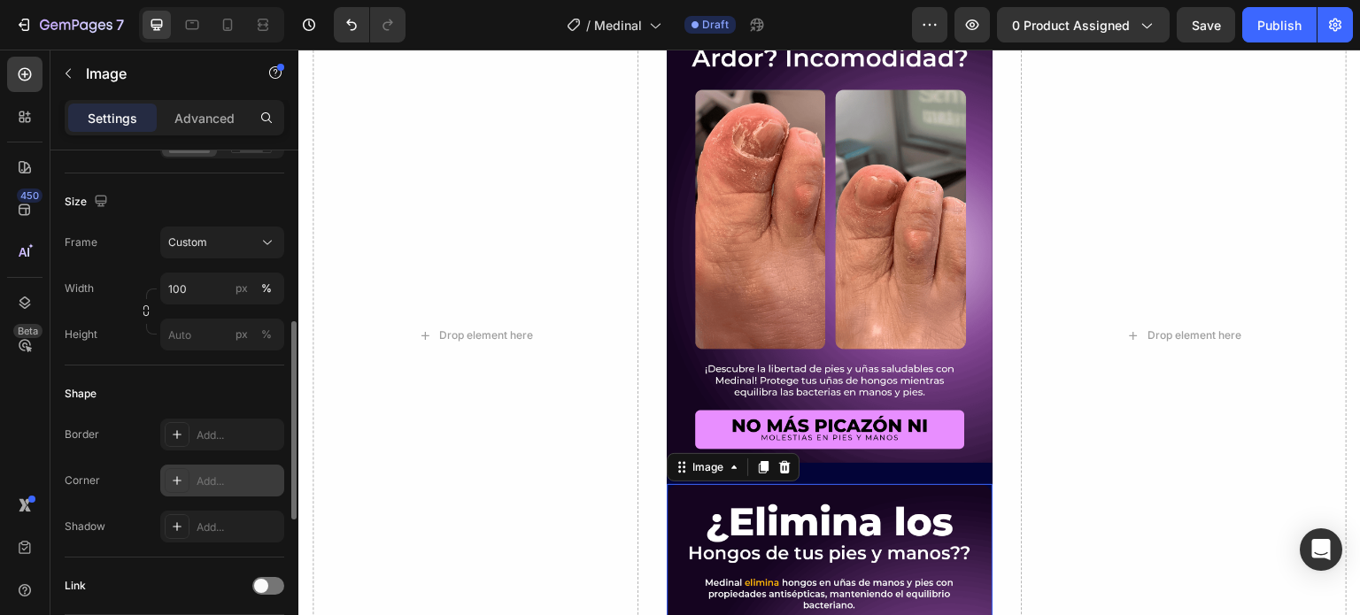
click at [266, 477] on icon "button" at bounding box center [265, 481] width 14 height 14
click at [192, 120] on p "Advanced" at bounding box center [204, 118] width 60 height 19
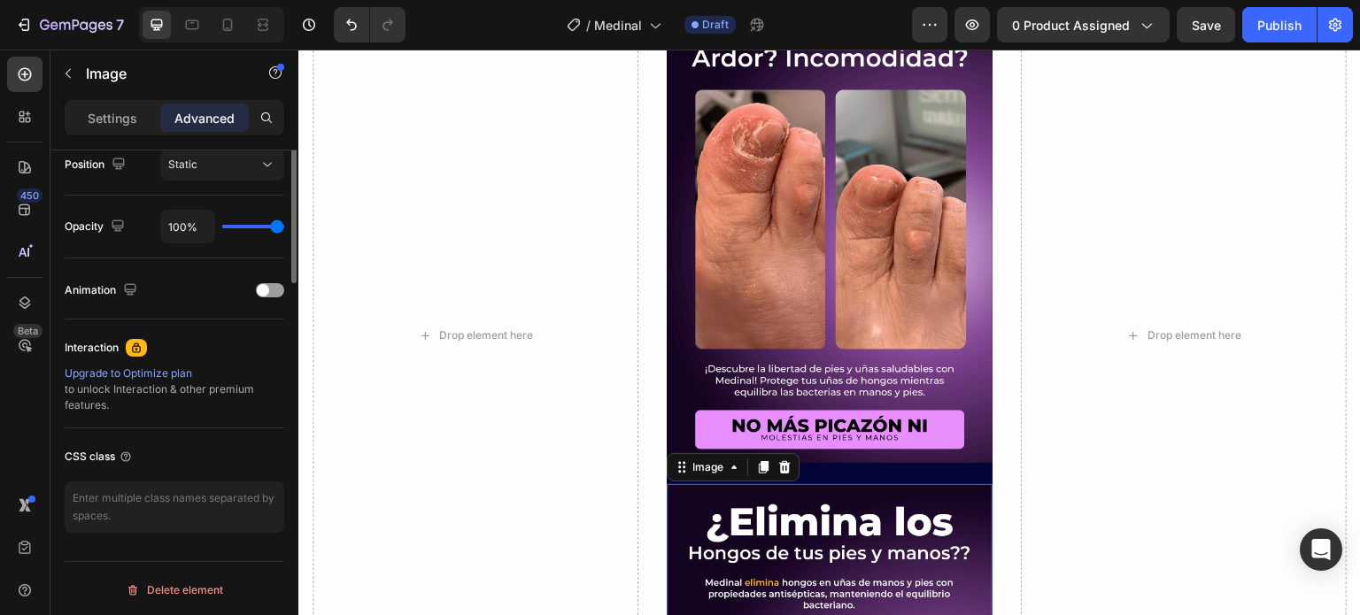
scroll to position [0, 0]
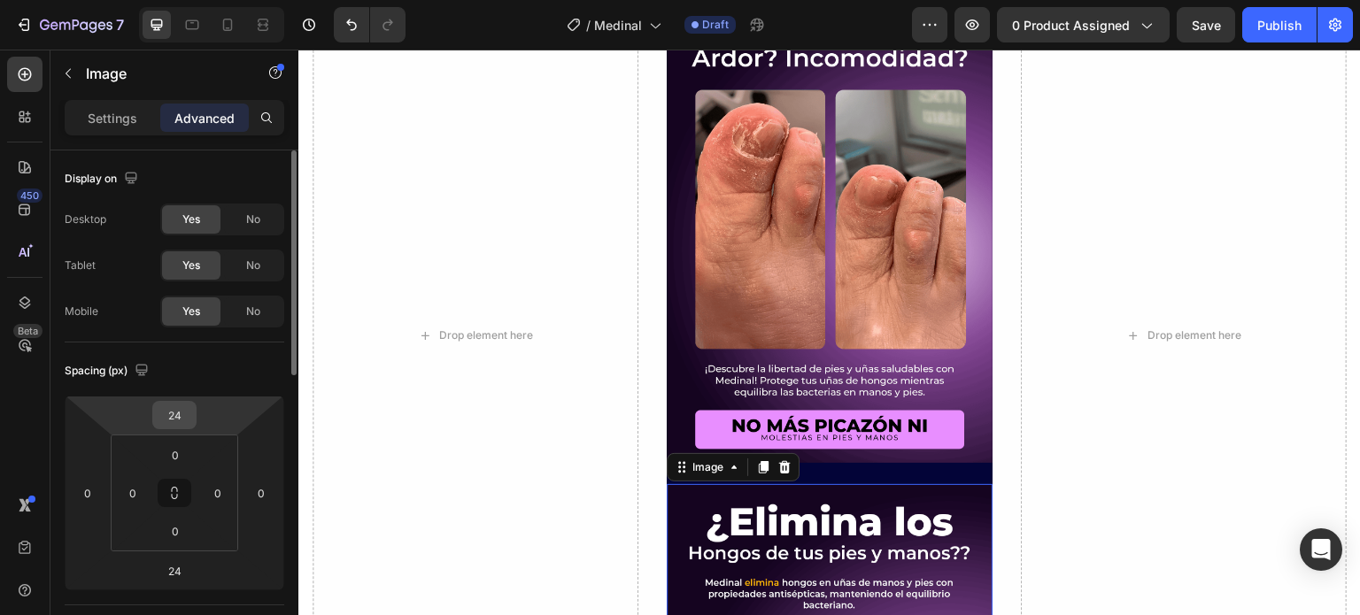
click at [177, 413] on input "24" at bounding box center [174, 415] width 35 height 27
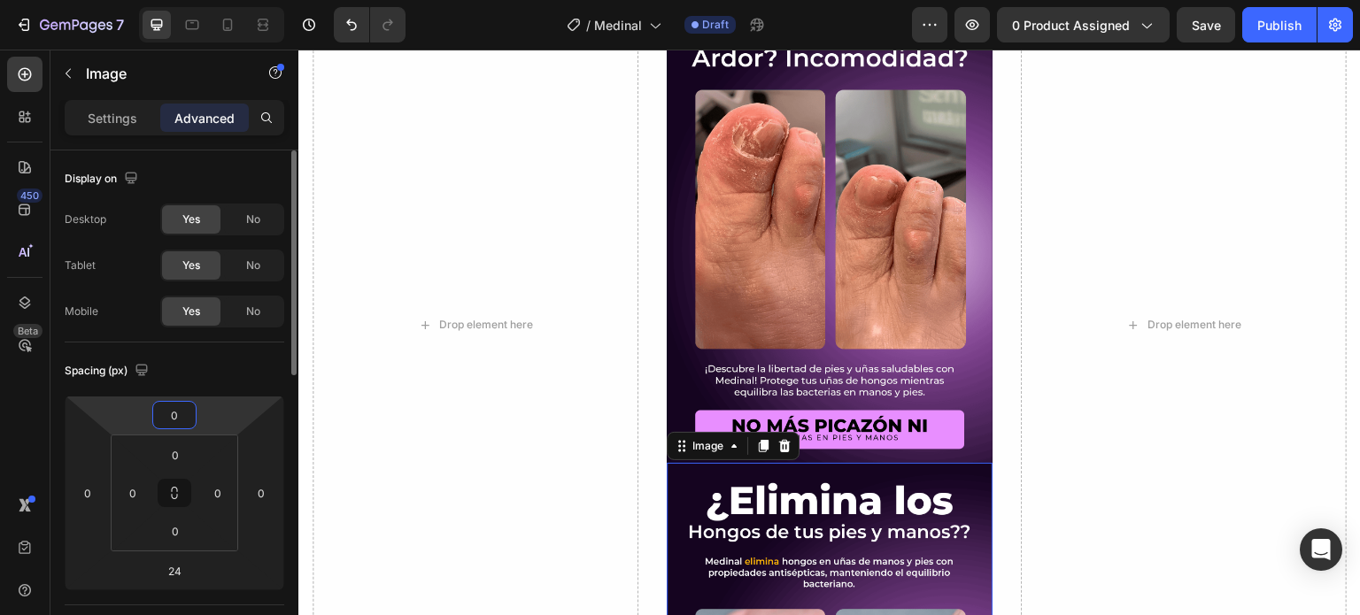
type input "0"
click at [227, 175] on div "Display on" at bounding box center [175, 179] width 220 height 28
click at [136, 119] on p "Settings" at bounding box center [113, 118] width 50 height 19
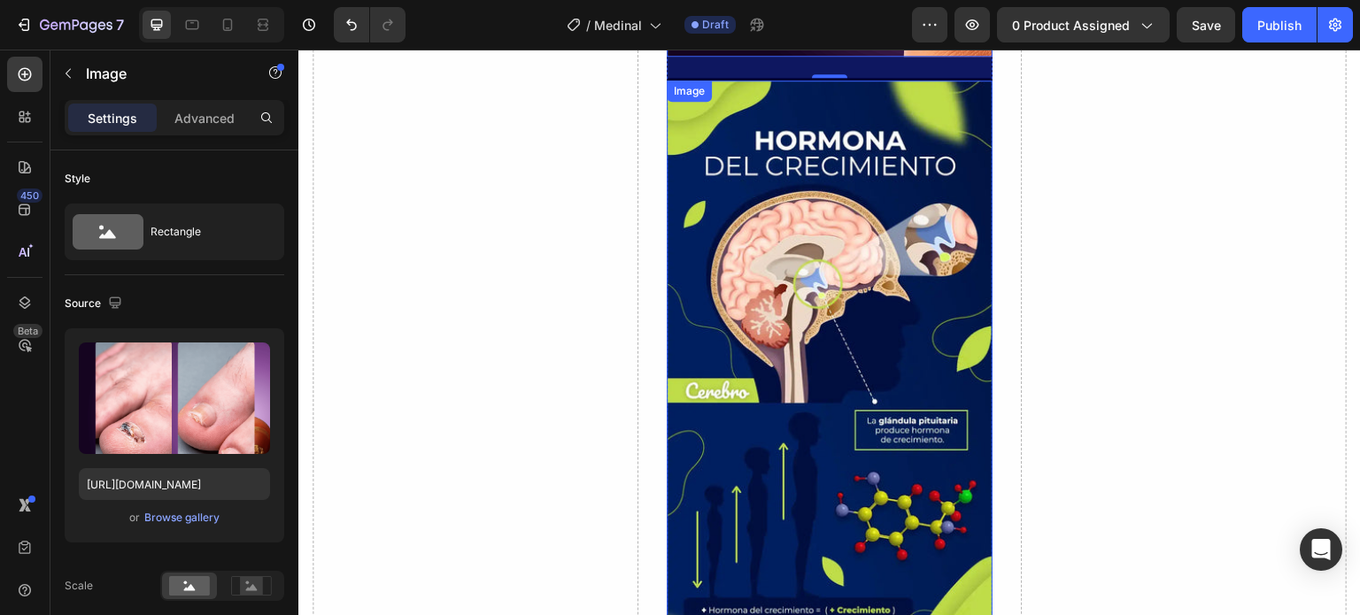
scroll to position [3860, 0]
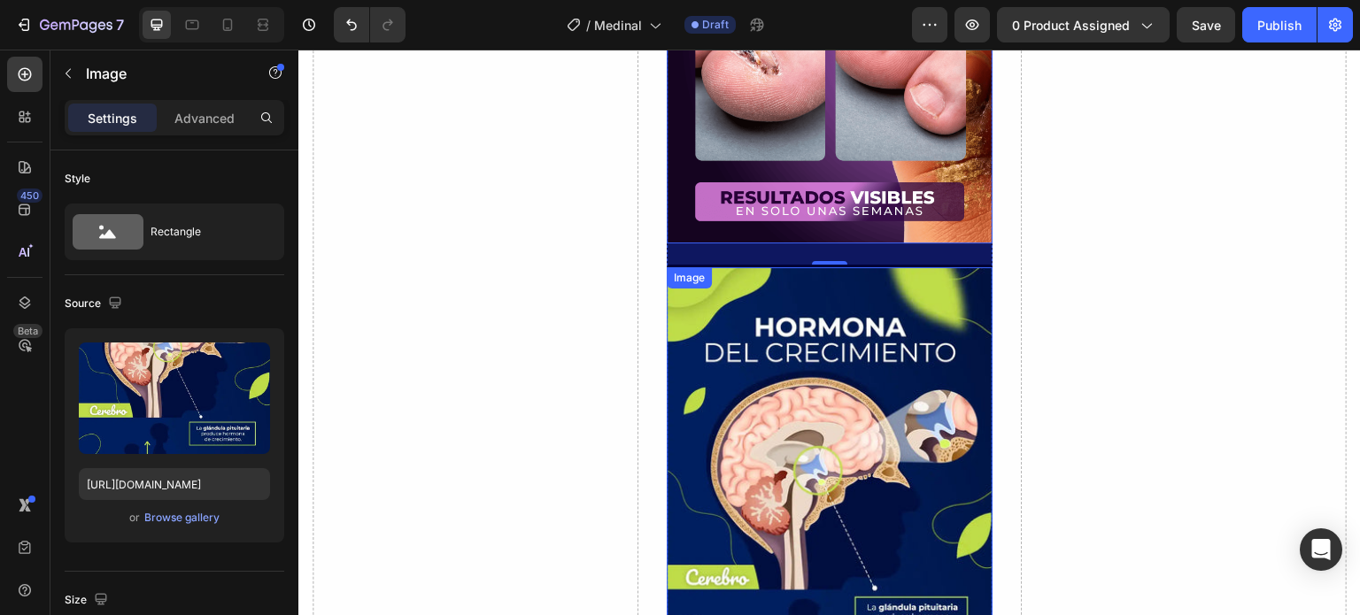
click at [837, 319] on img at bounding box center [829, 556] width 326 height 579
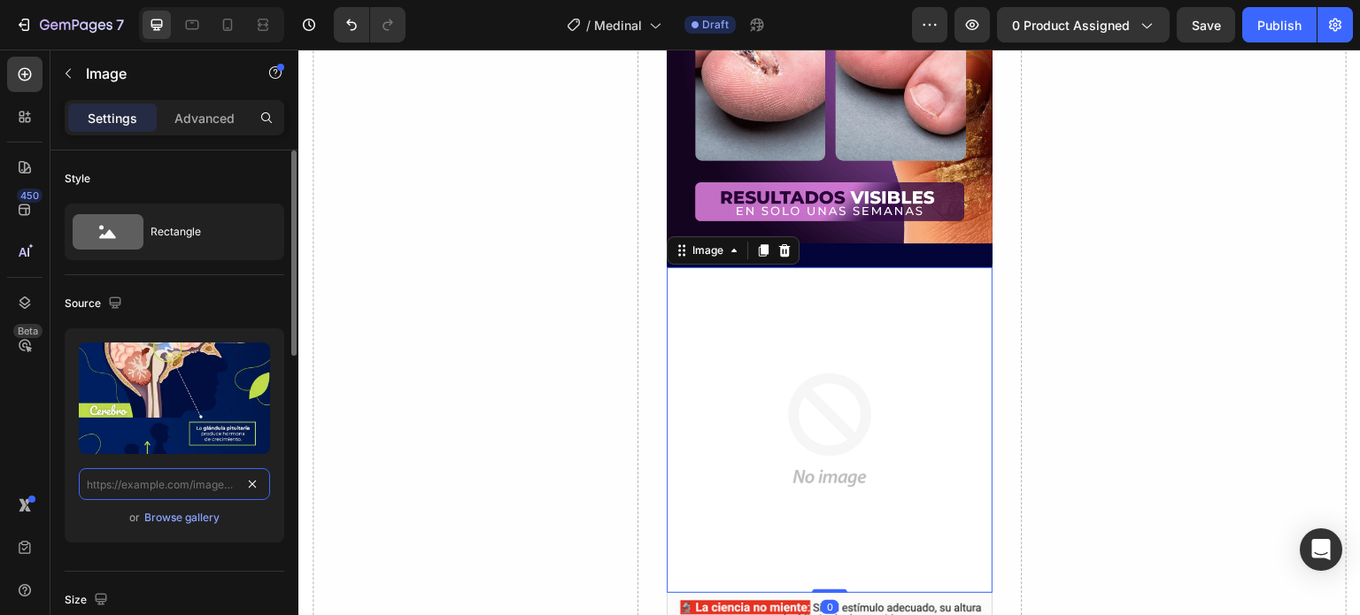
scroll to position [0, 0]
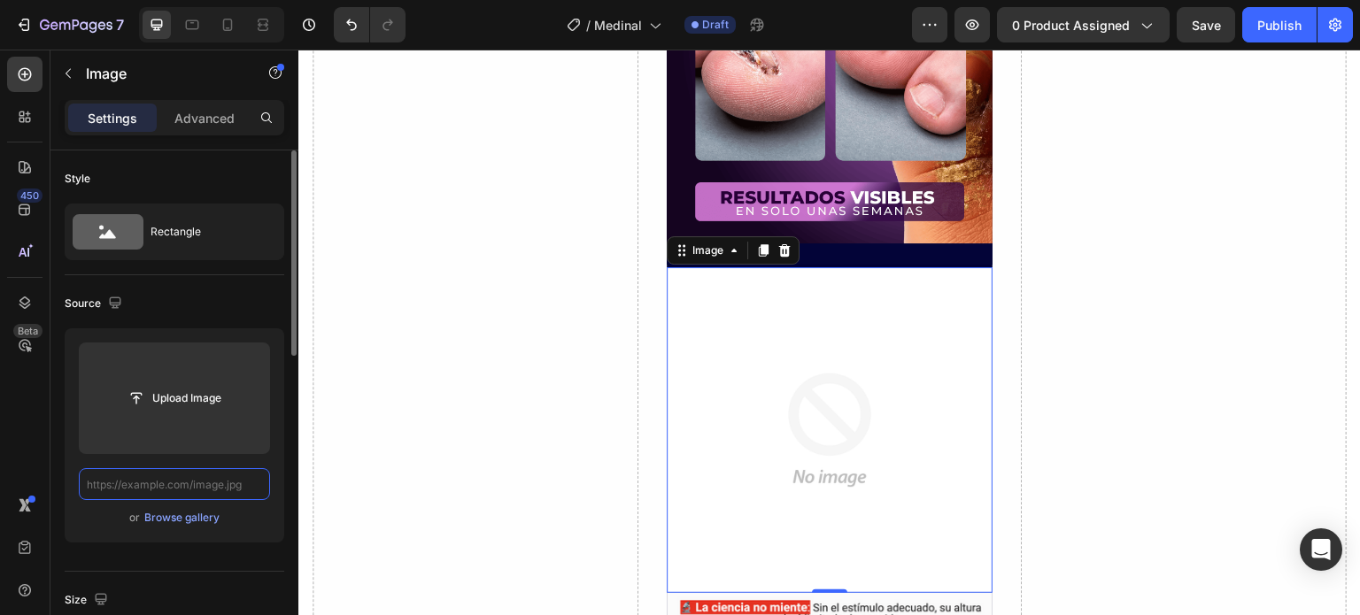
paste input "[URL][DOMAIN_NAME]"
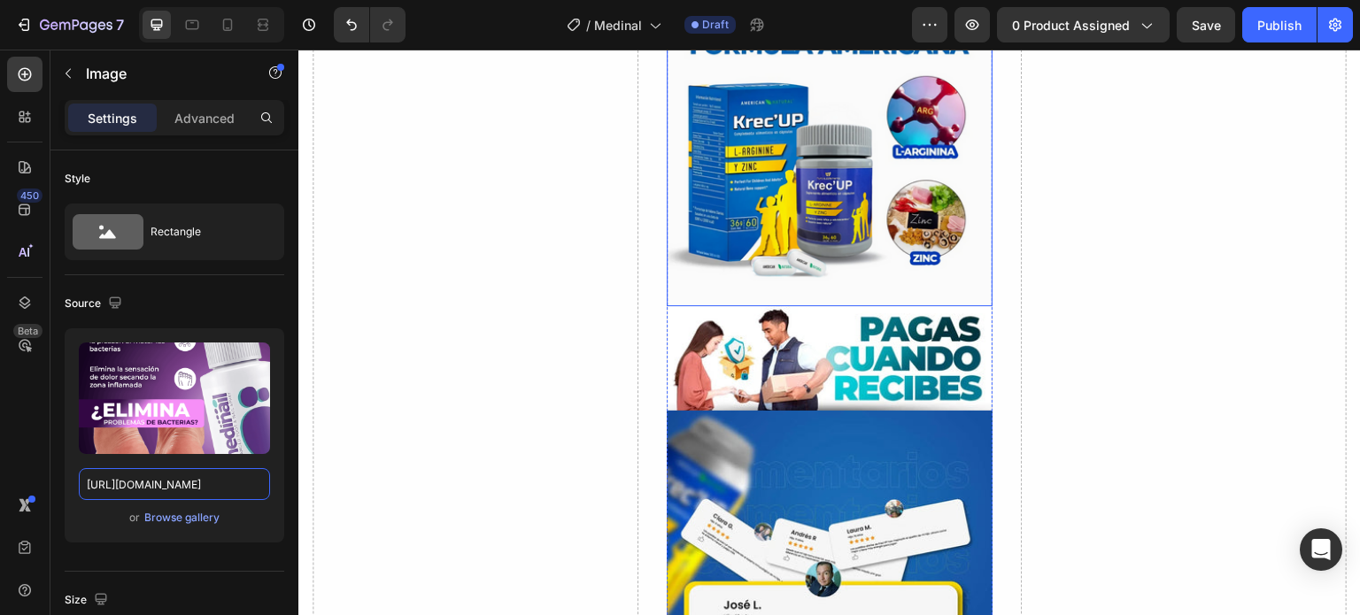
scroll to position [5542, 0]
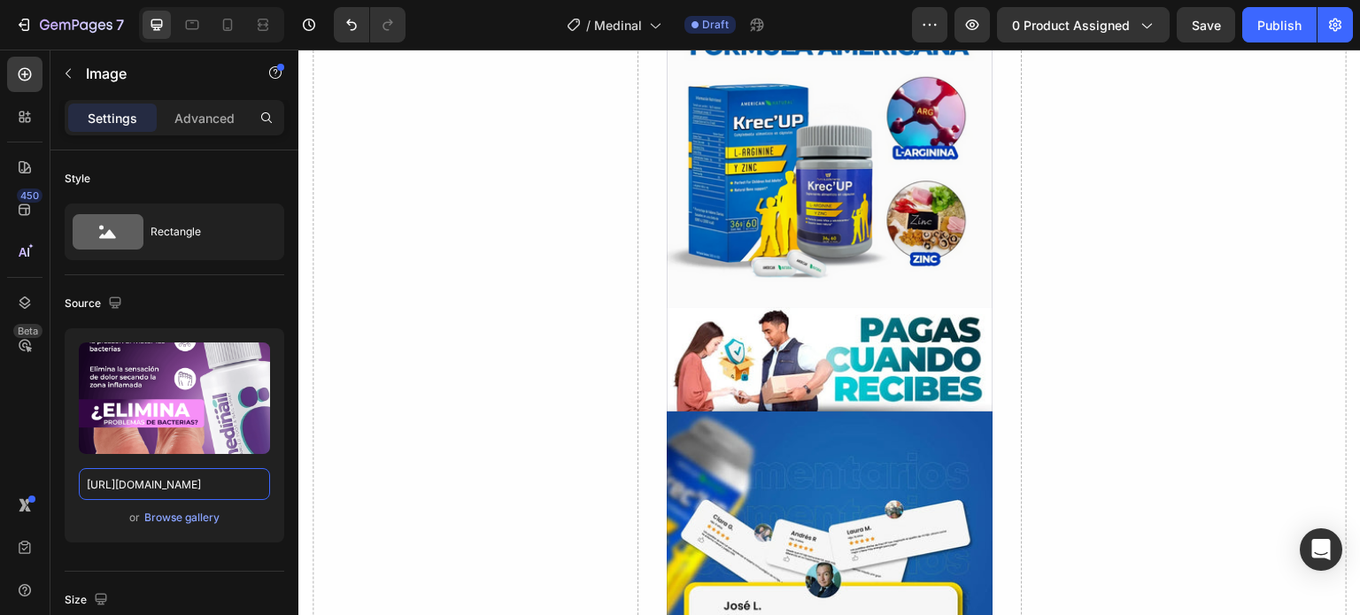
type input "[URL][DOMAIN_NAME]"
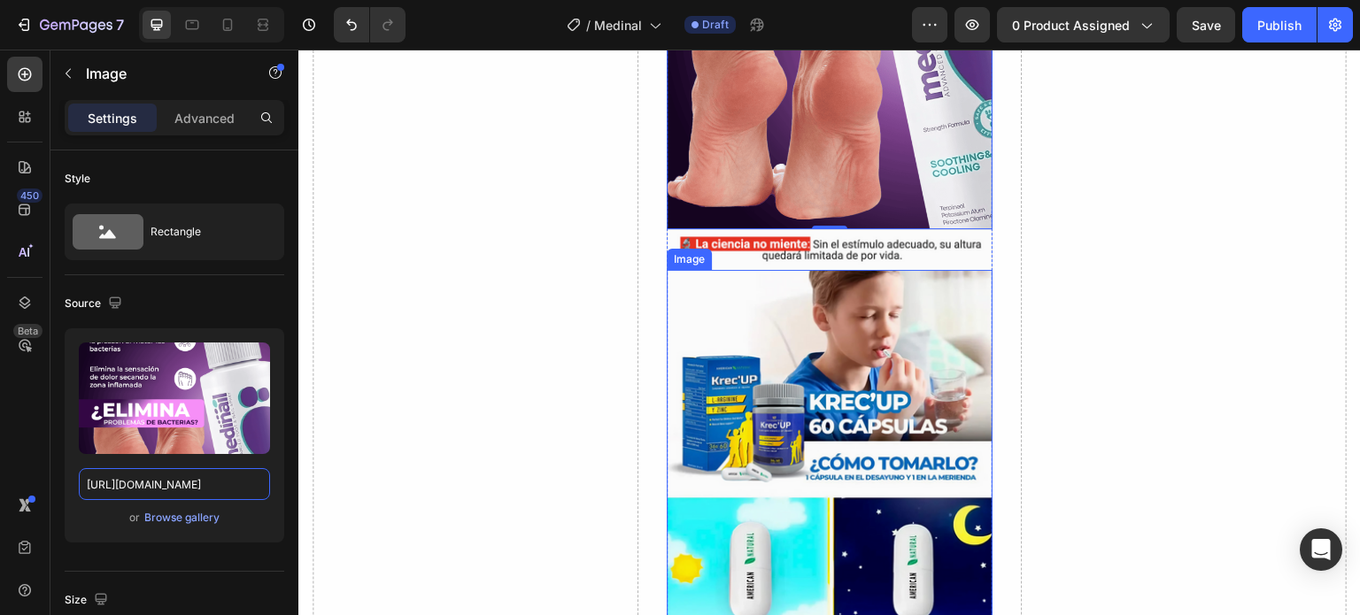
scroll to position [4303, 0]
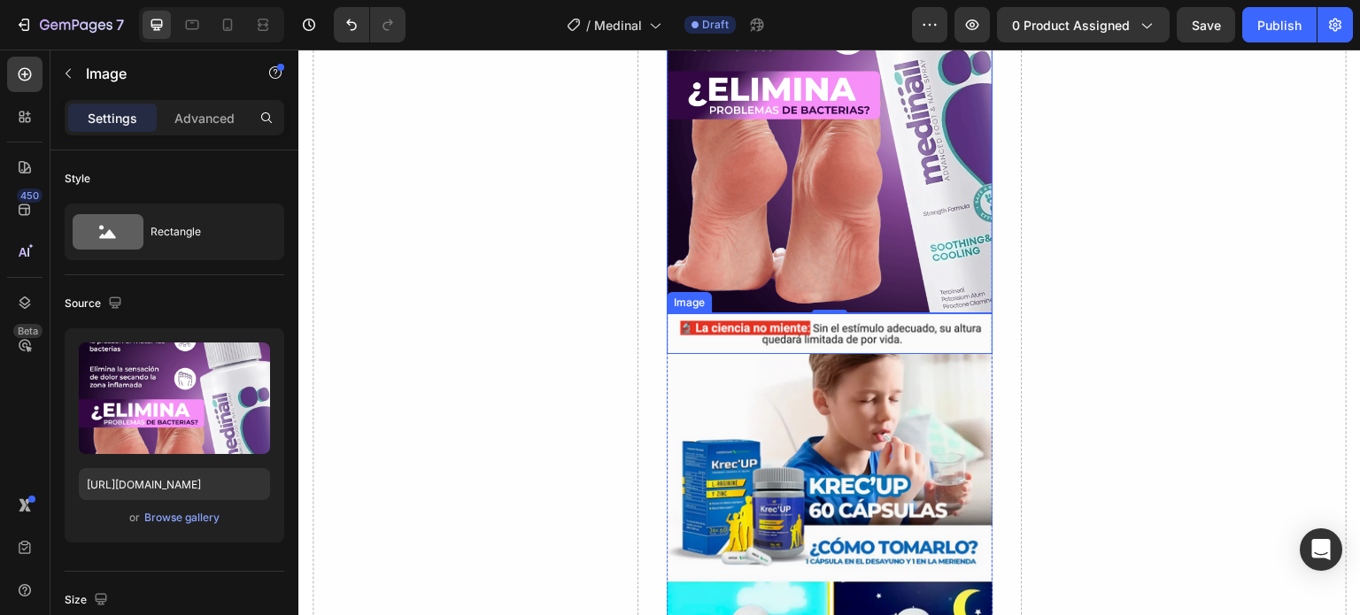
click at [914, 313] on img at bounding box center [829, 333] width 326 height 41
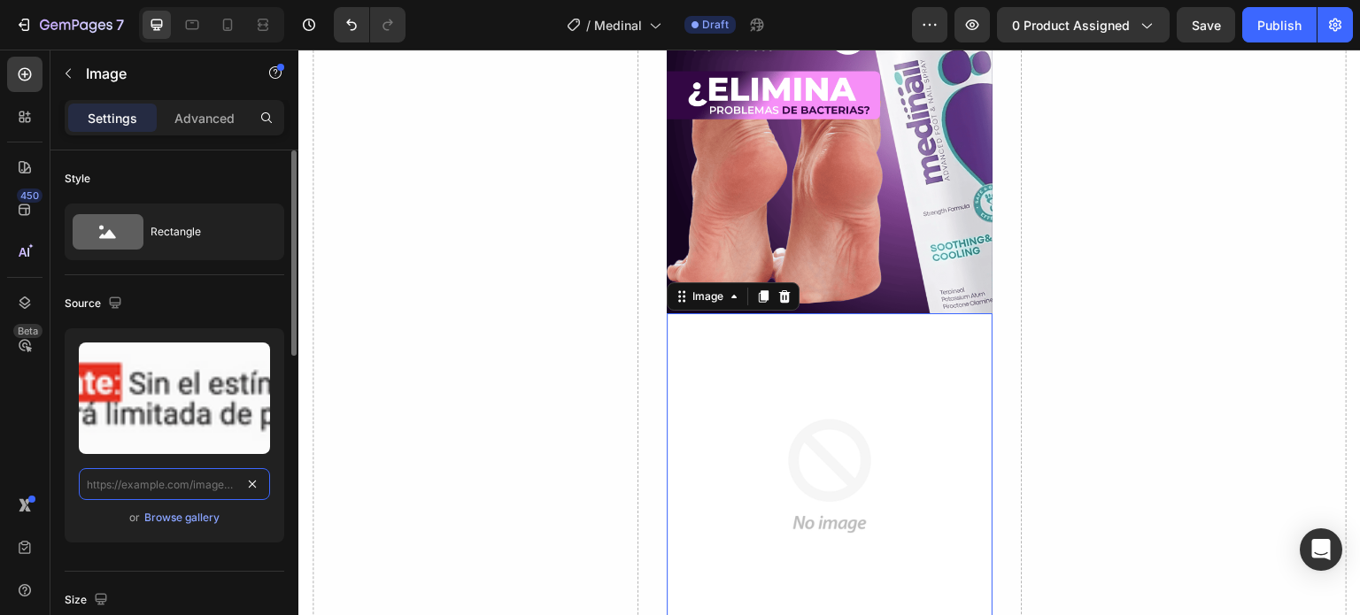
scroll to position [0, 0]
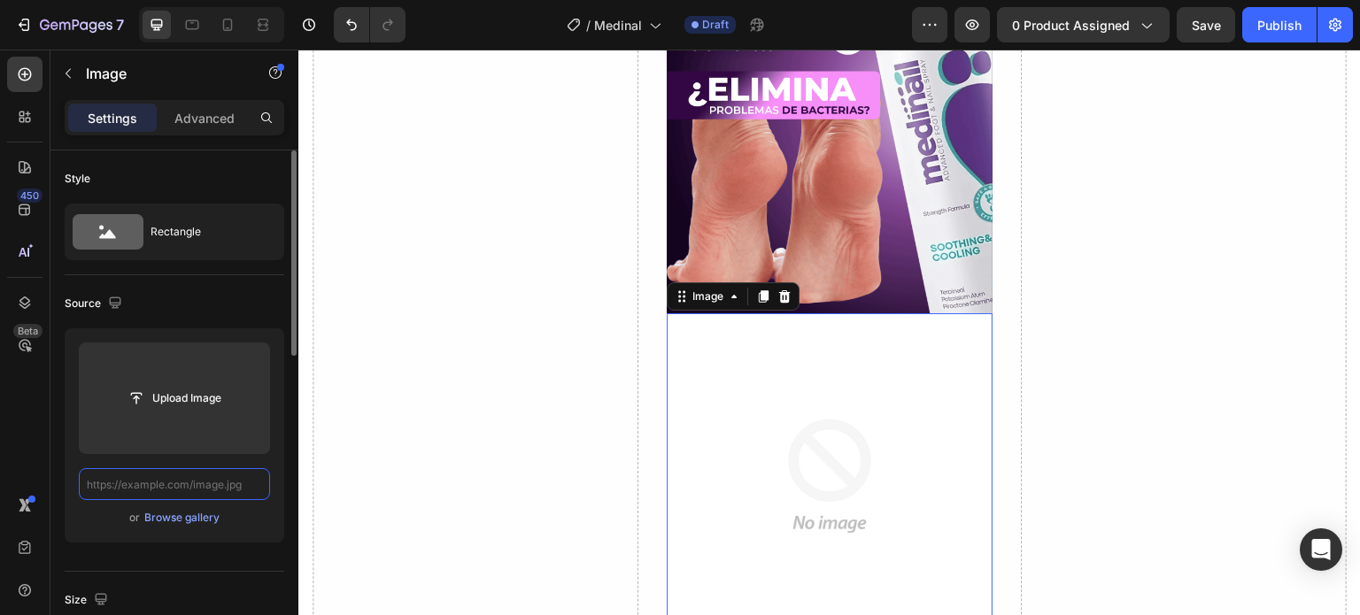
paste input "[URL][DOMAIN_NAME]"
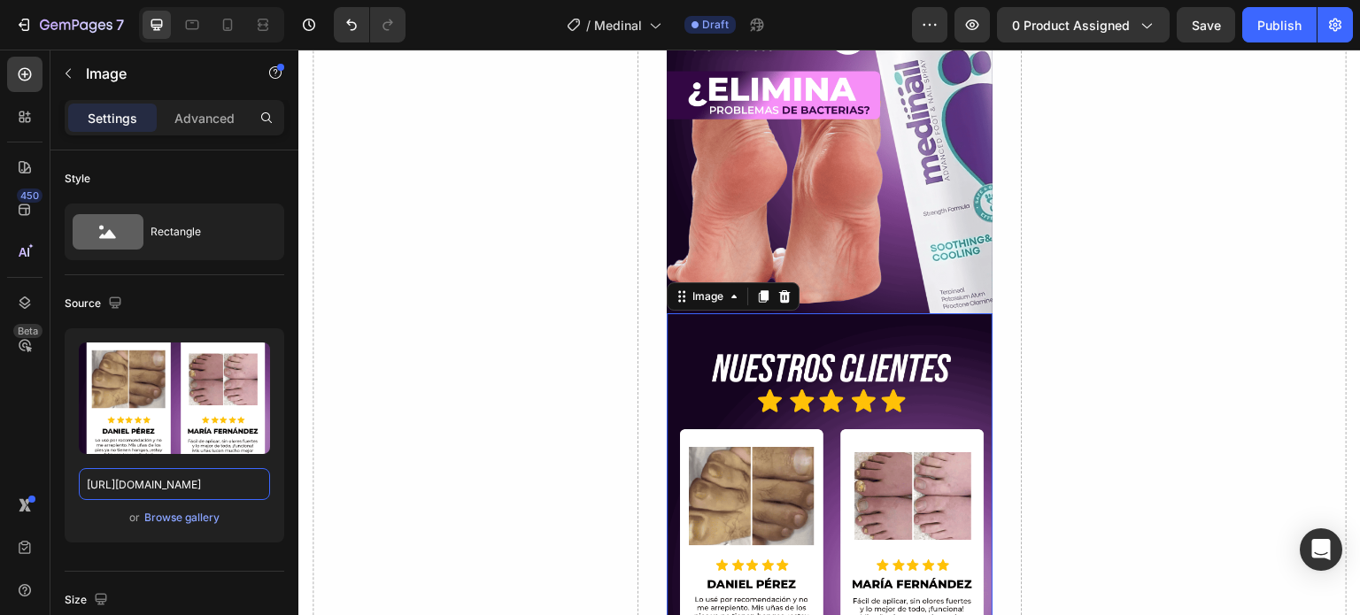
type input "[URL][DOMAIN_NAME]"
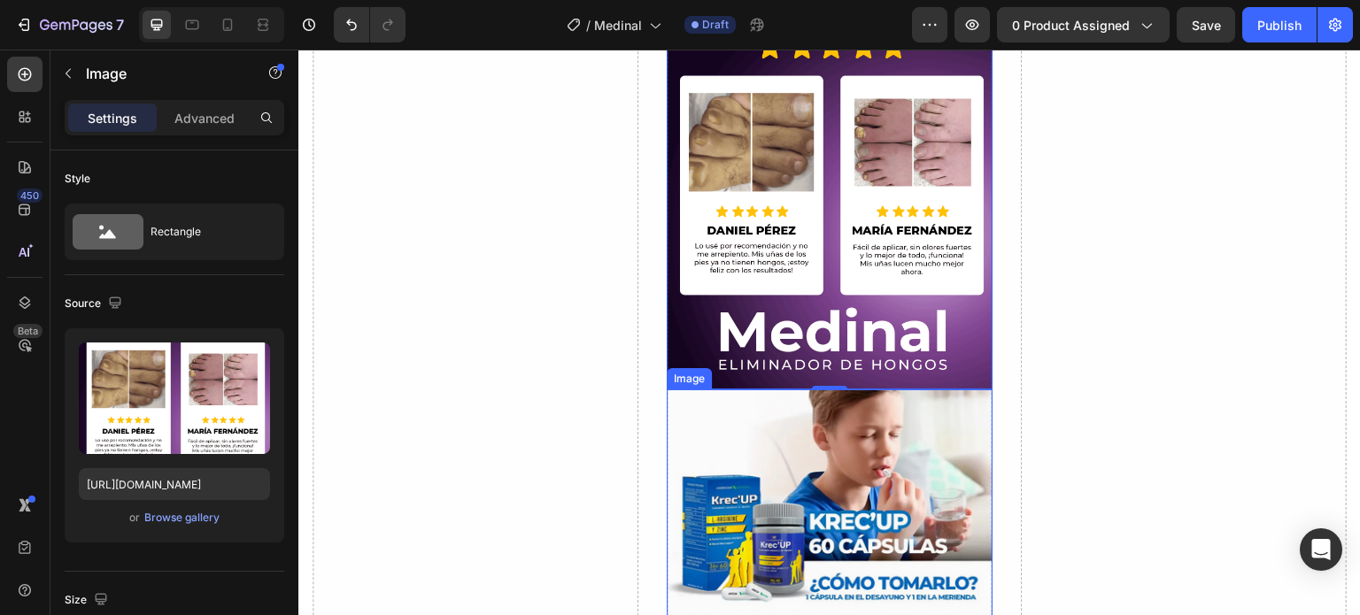
click at [834, 395] on img at bounding box center [829, 603] width 326 height 428
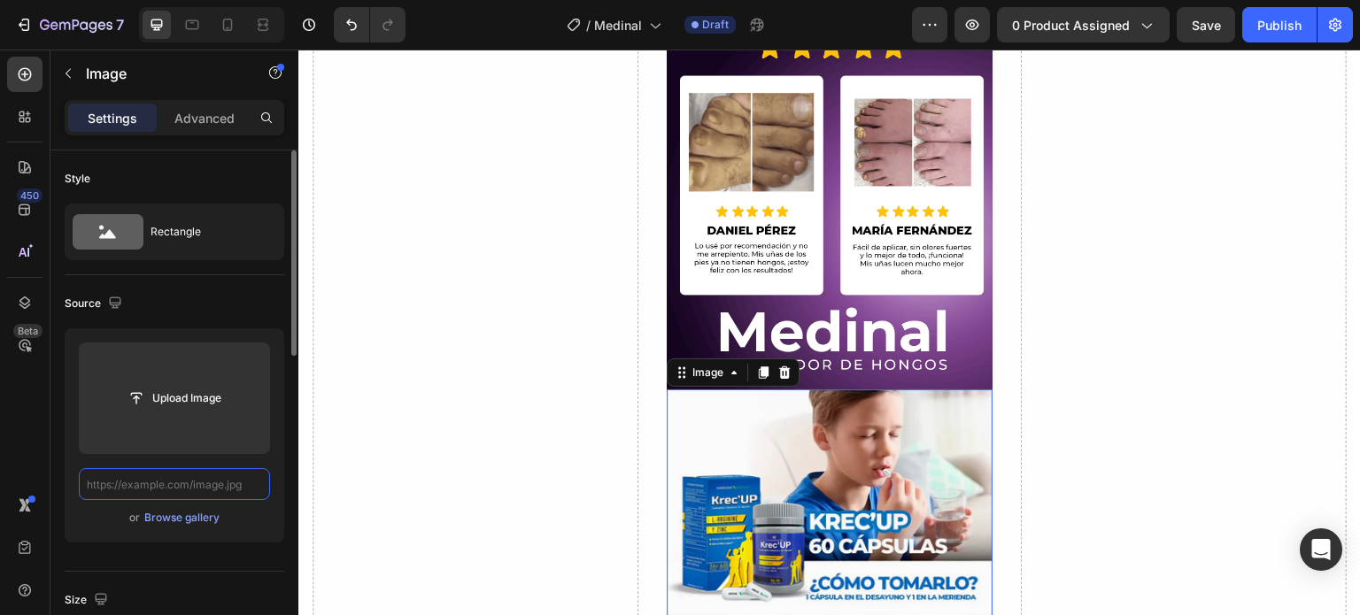
scroll to position [0, 0]
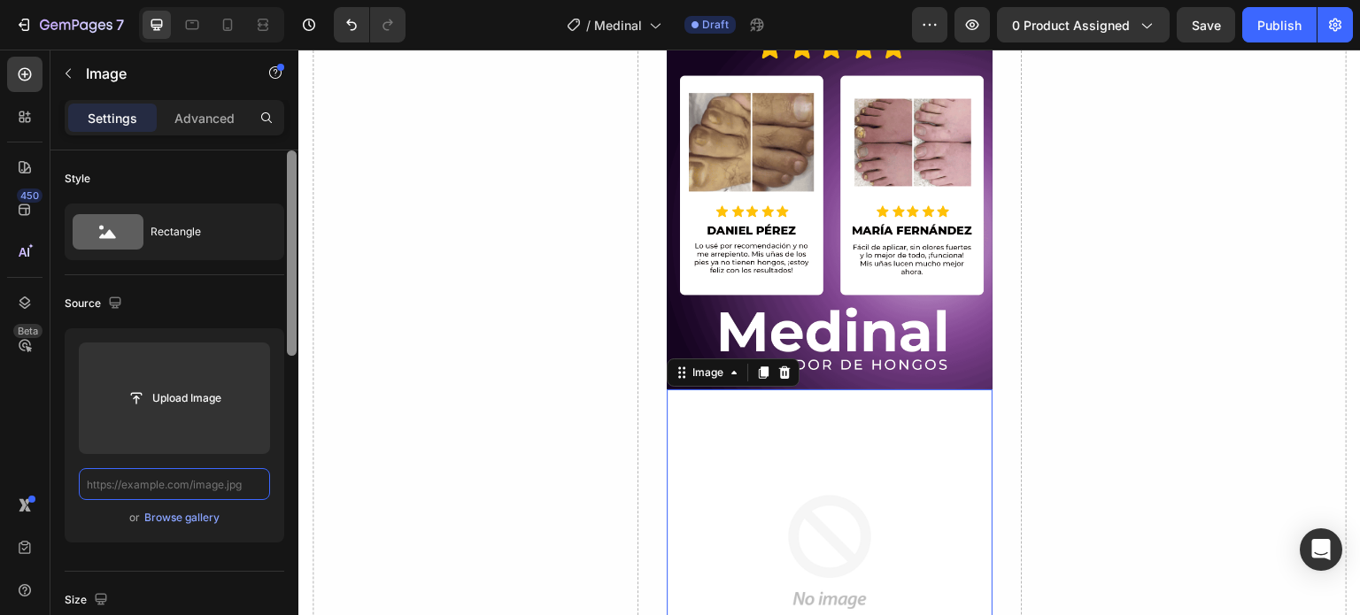
paste input "[URL][DOMAIN_NAME]"
type input "[URL][DOMAIN_NAME]"
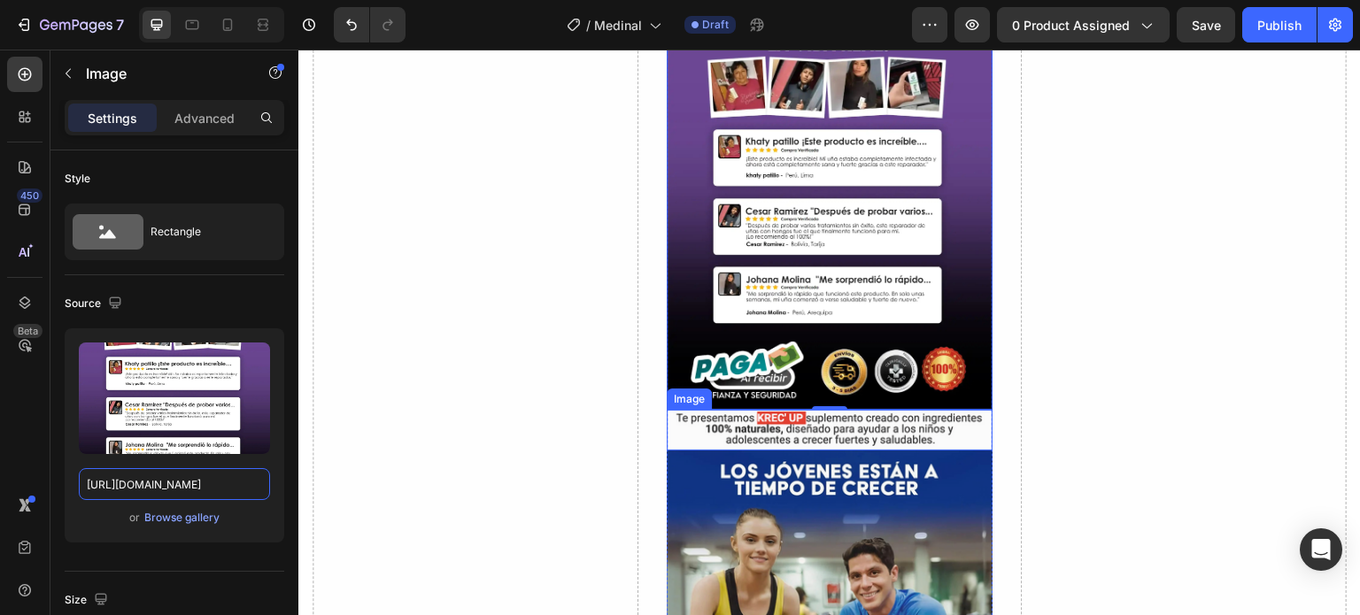
scroll to position [5099, 0]
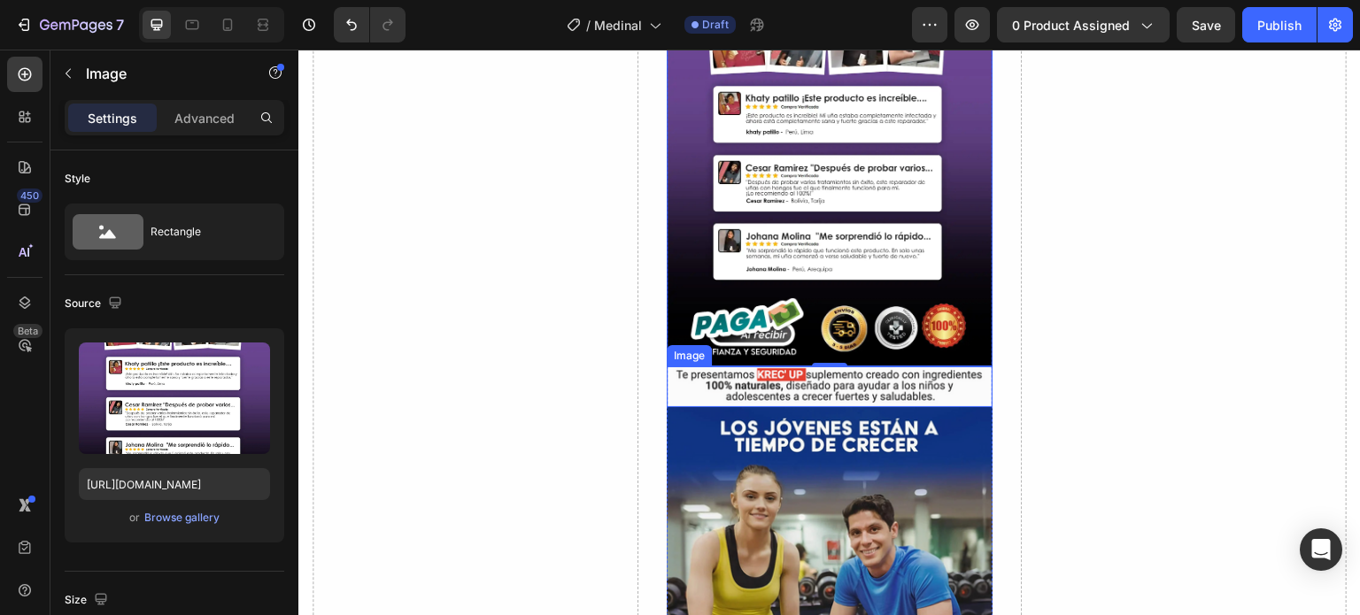
click at [941, 366] on img at bounding box center [829, 386] width 326 height 41
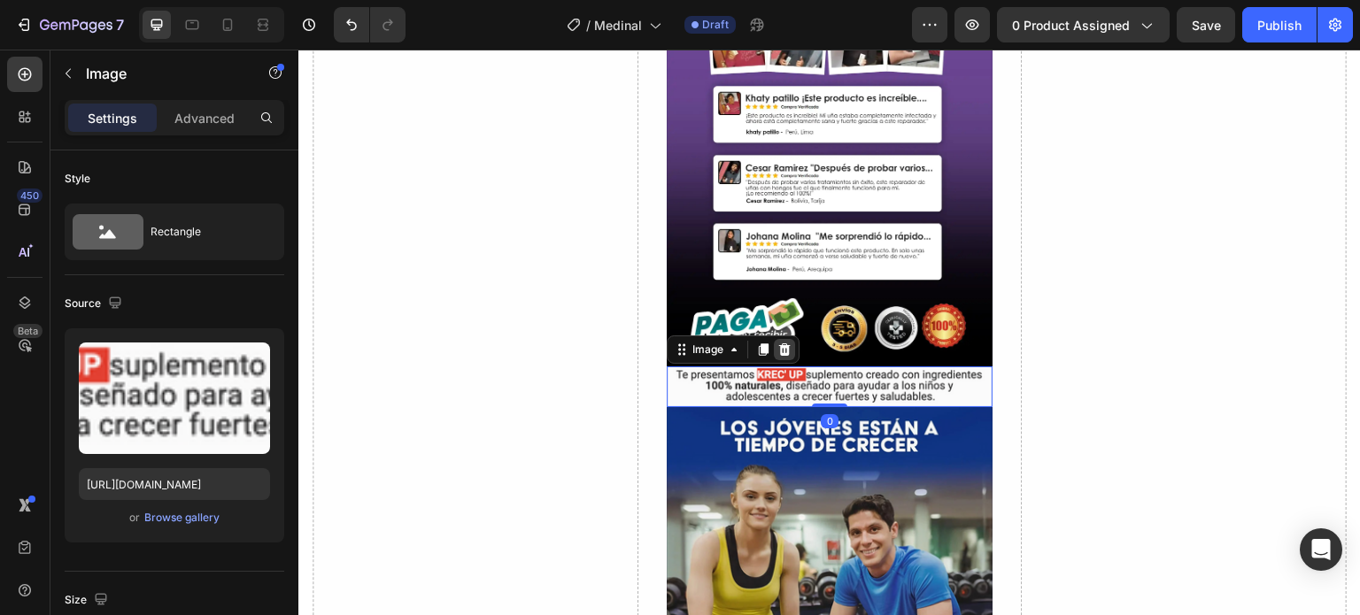
click at [781, 343] on icon at bounding box center [785, 349] width 12 height 12
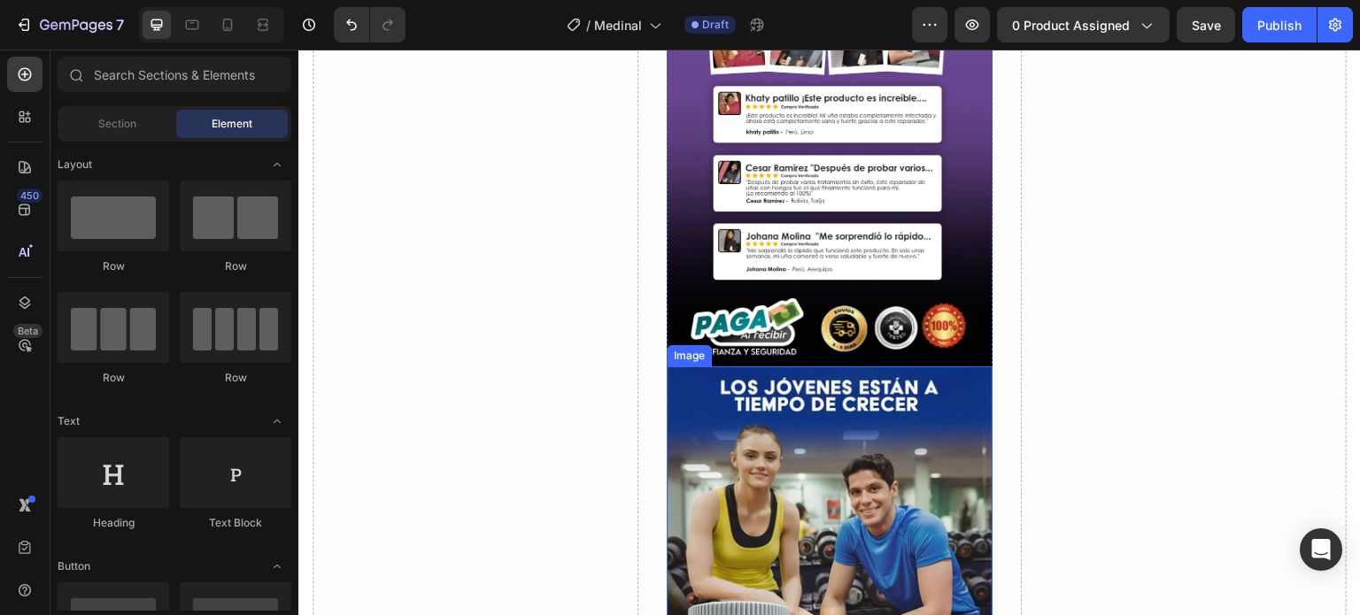
click at [908, 366] on img at bounding box center [829, 580] width 326 height 429
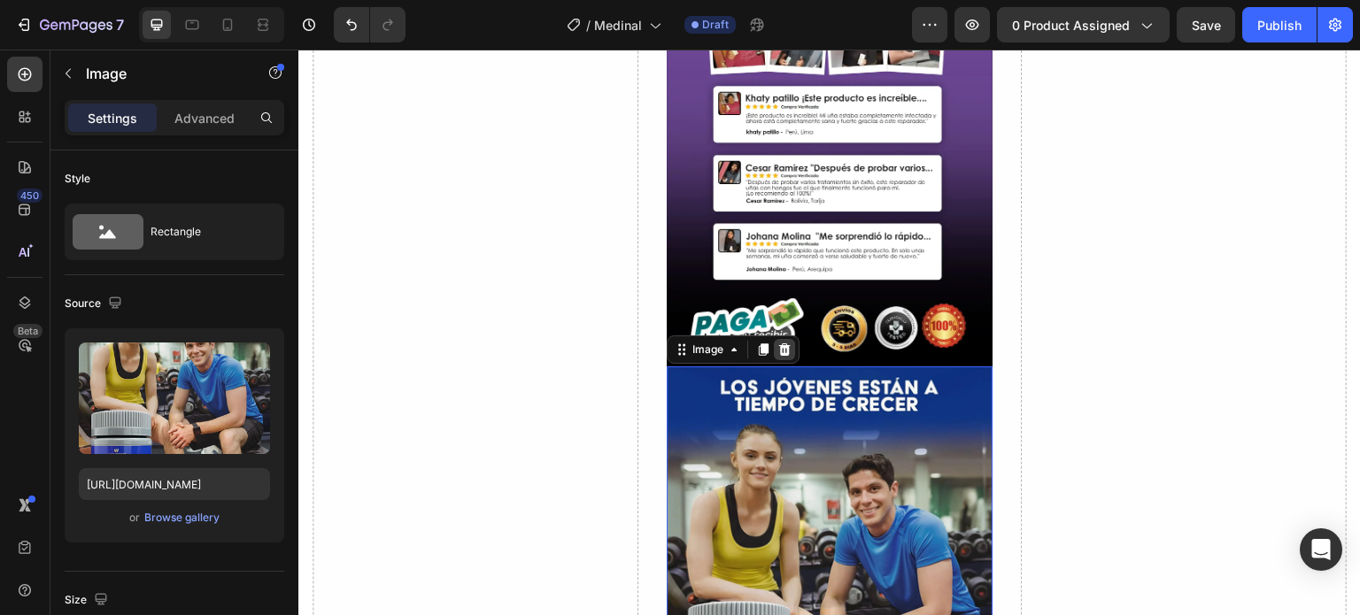
click at [781, 343] on icon at bounding box center [785, 349] width 12 height 12
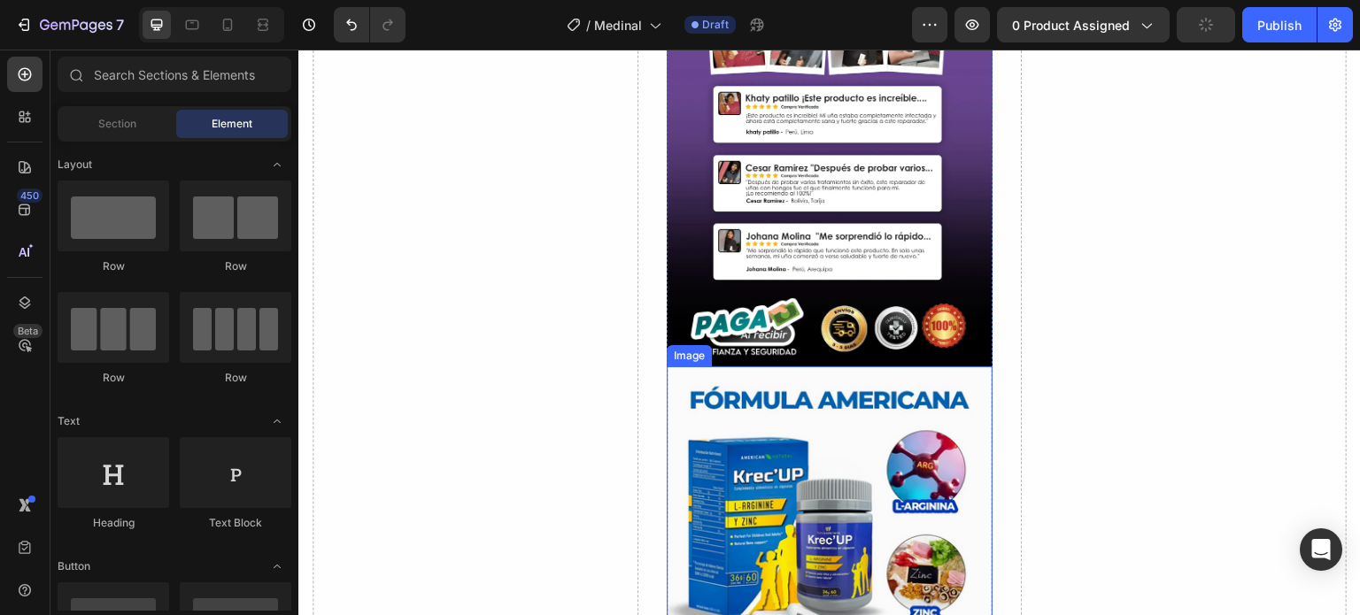
click at [862, 381] on img at bounding box center [829, 513] width 326 height 295
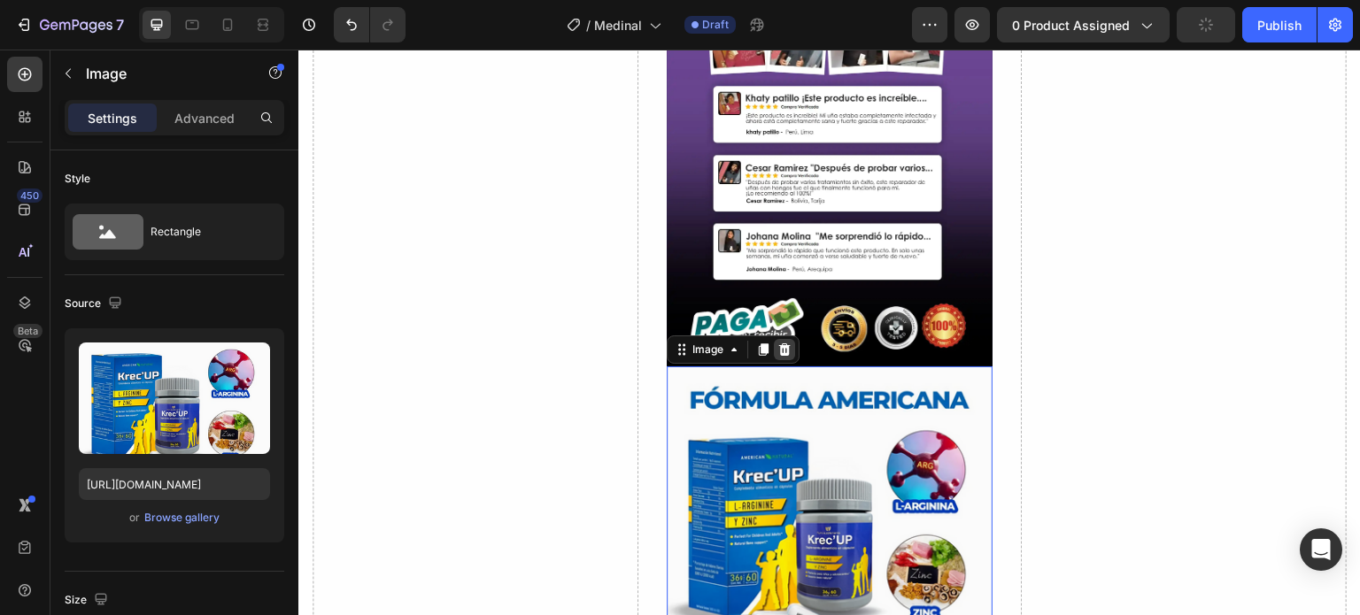
click at [779, 343] on icon at bounding box center [785, 349] width 12 height 12
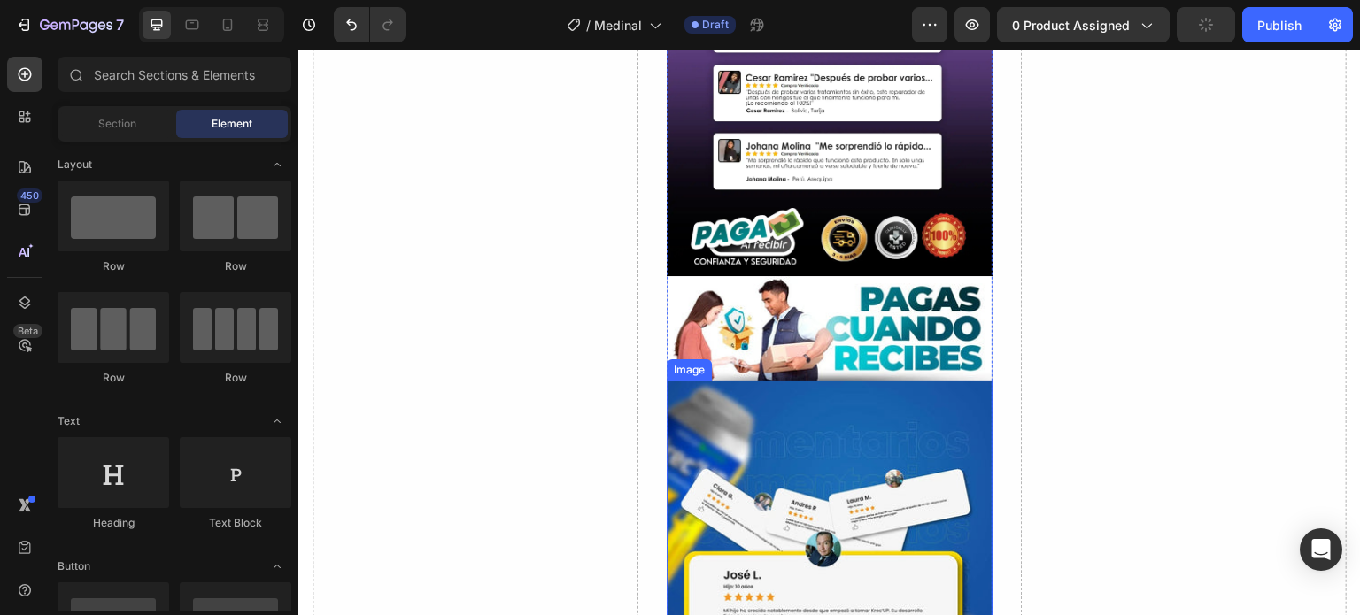
scroll to position [5276, 0]
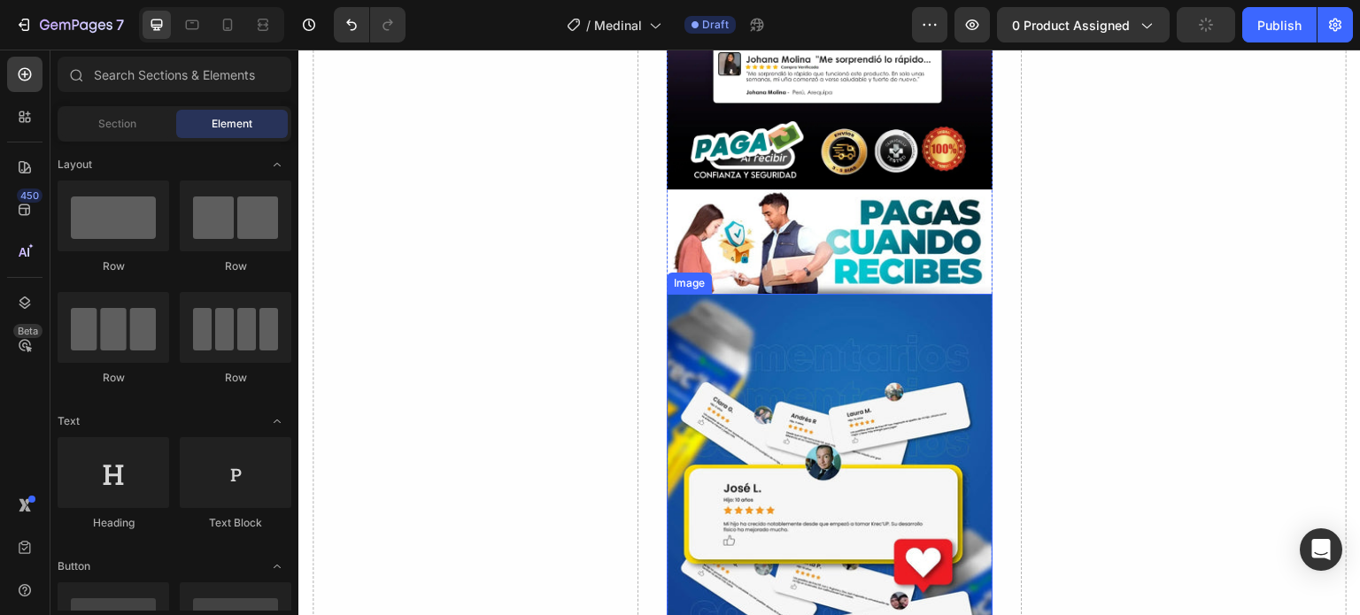
click at [855, 207] on img at bounding box center [829, 241] width 326 height 104
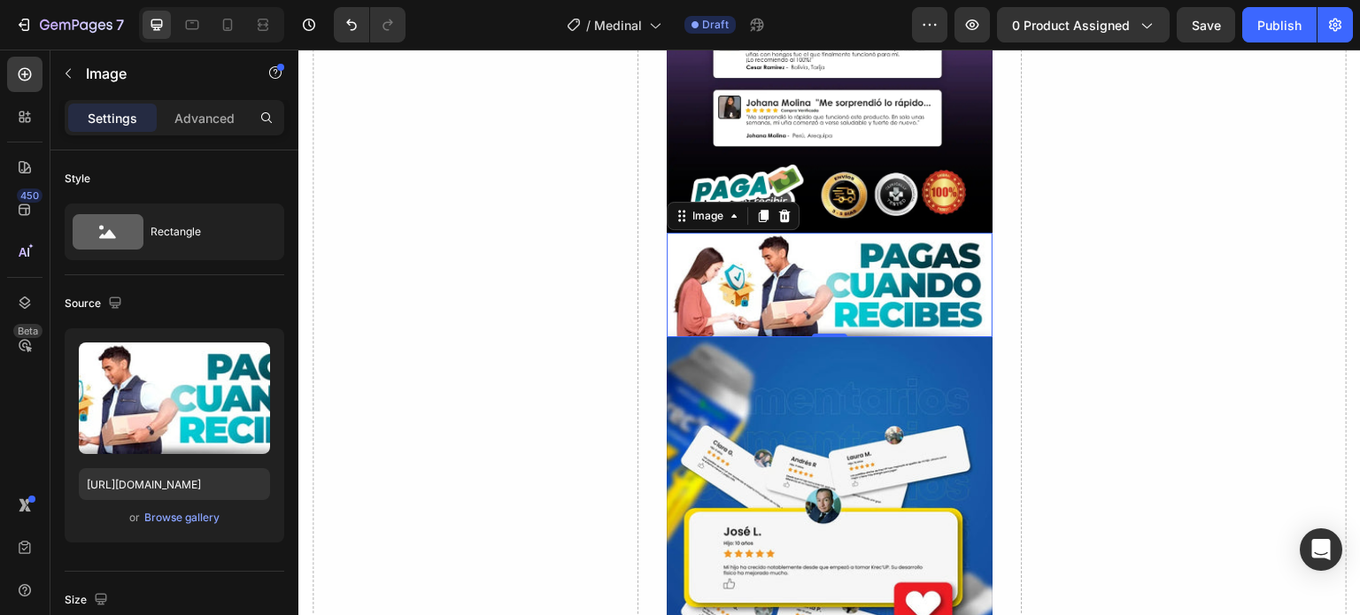
scroll to position [5188, 0]
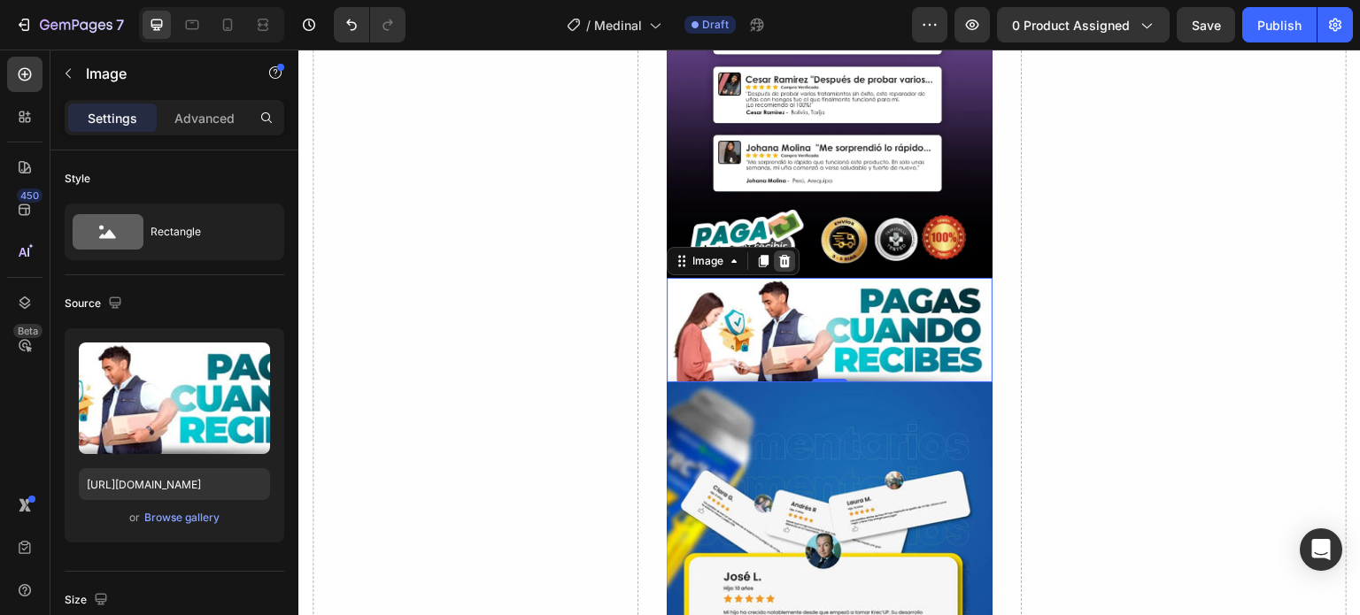
click at [779, 255] on icon at bounding box center [785, 261] width 12 height 12
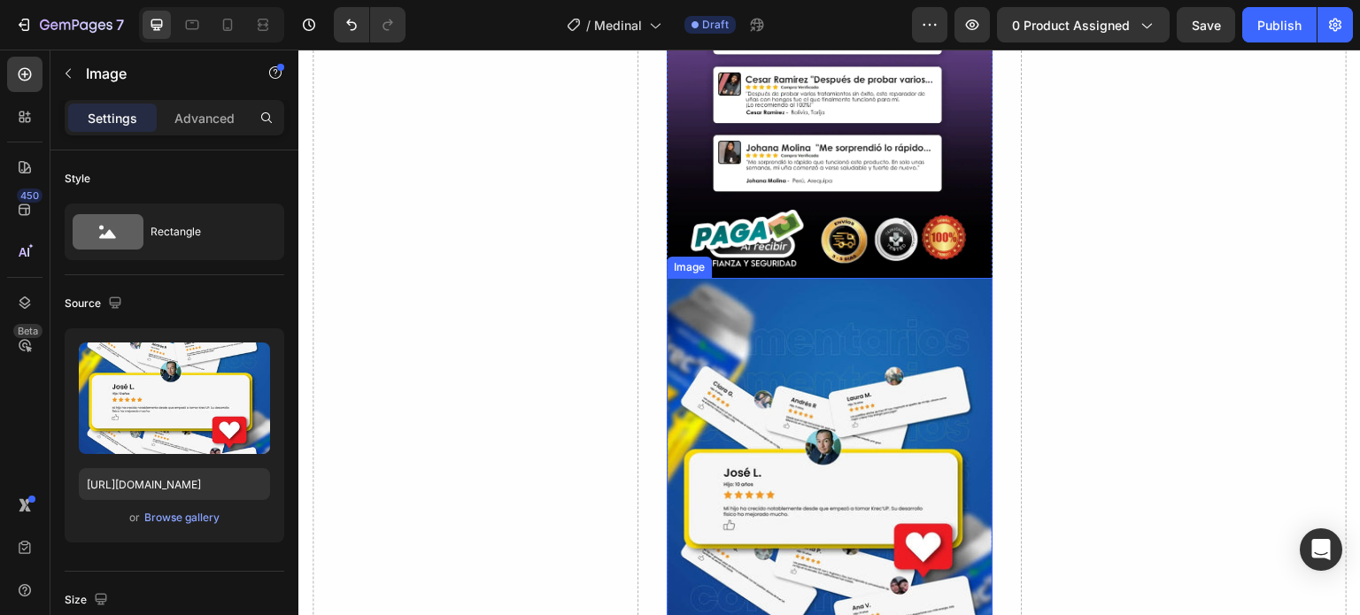
click at [827, 318] on img at bounding box center [829, 492] width 326 height 429
click at [779, 254] on icon at bounding box center [784, 261] width 14 height 14
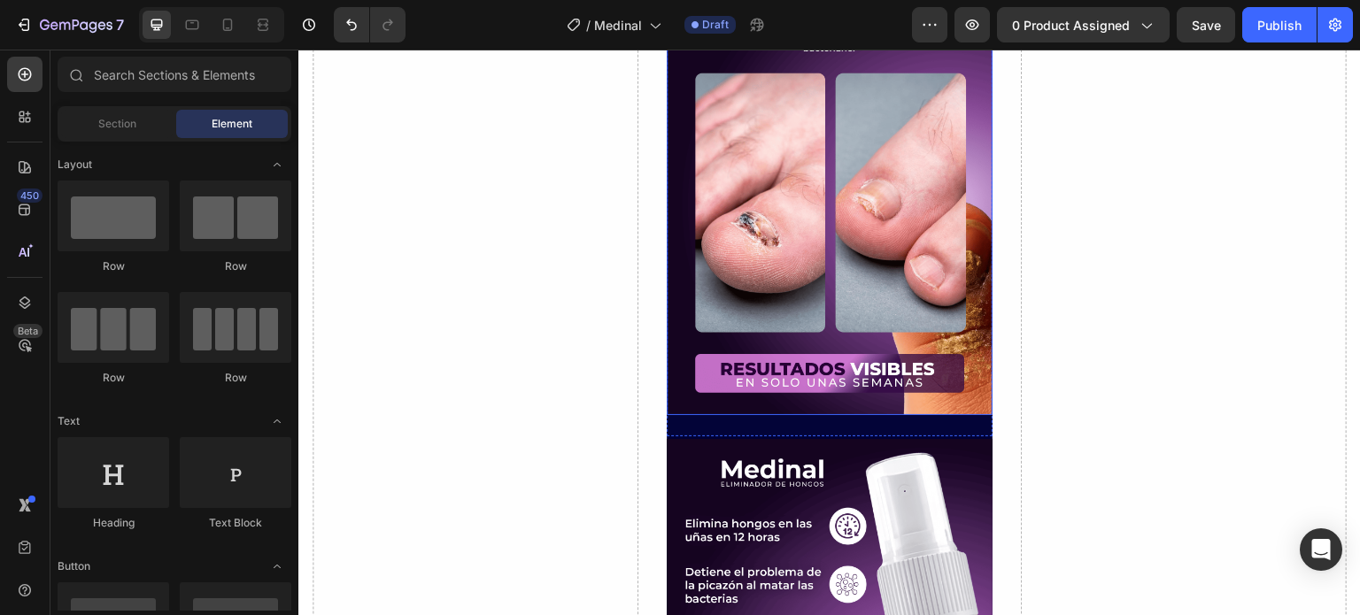
scroll to position [3860, 0]
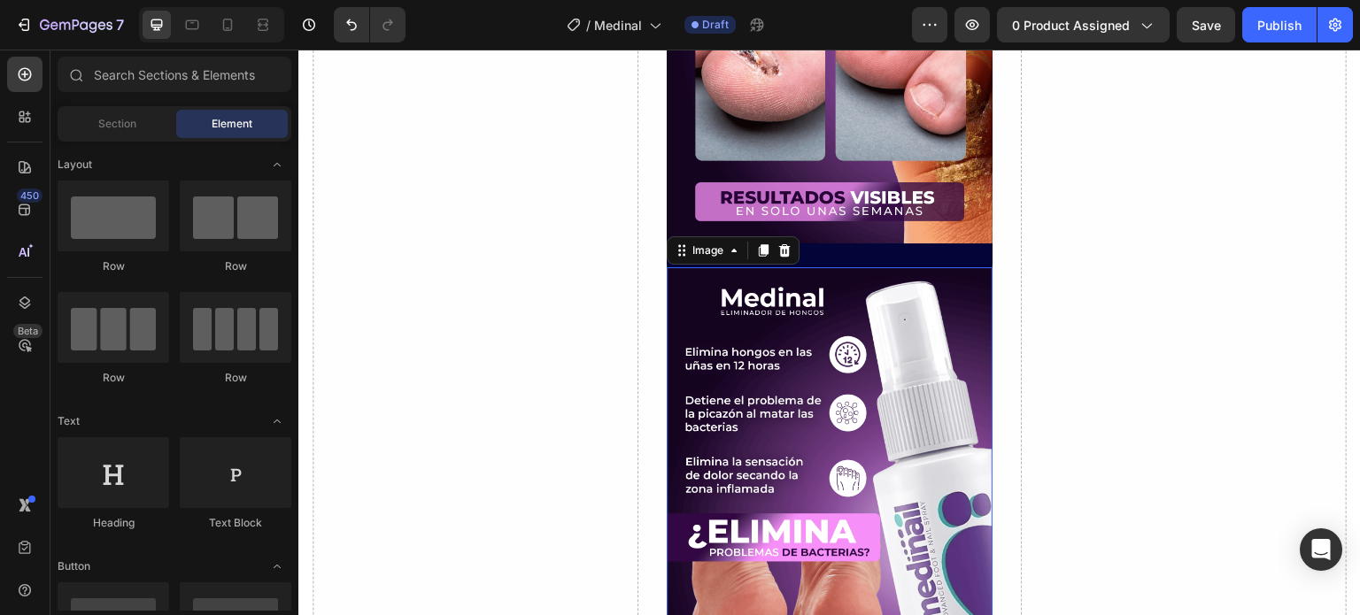
click at [877, 355] on img at bounding box center [829, 511] width 326 height 489
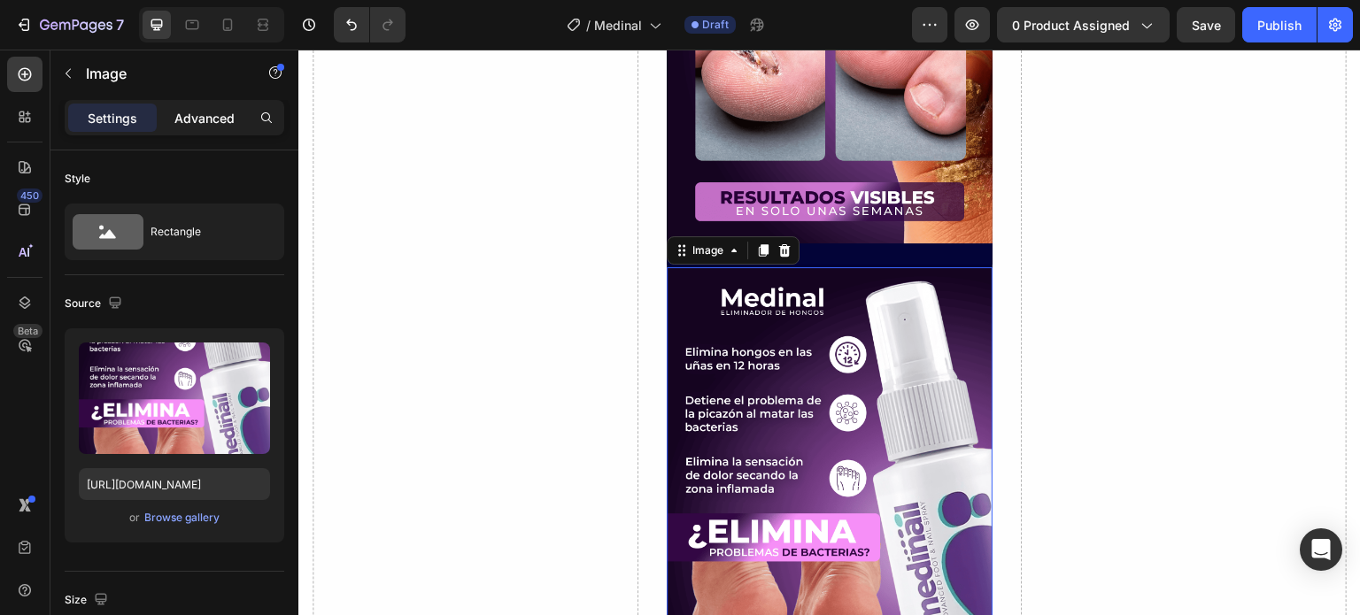
click at [216, 106] on div "Advanced" at bounding box center [204, 118] width 89 height 28
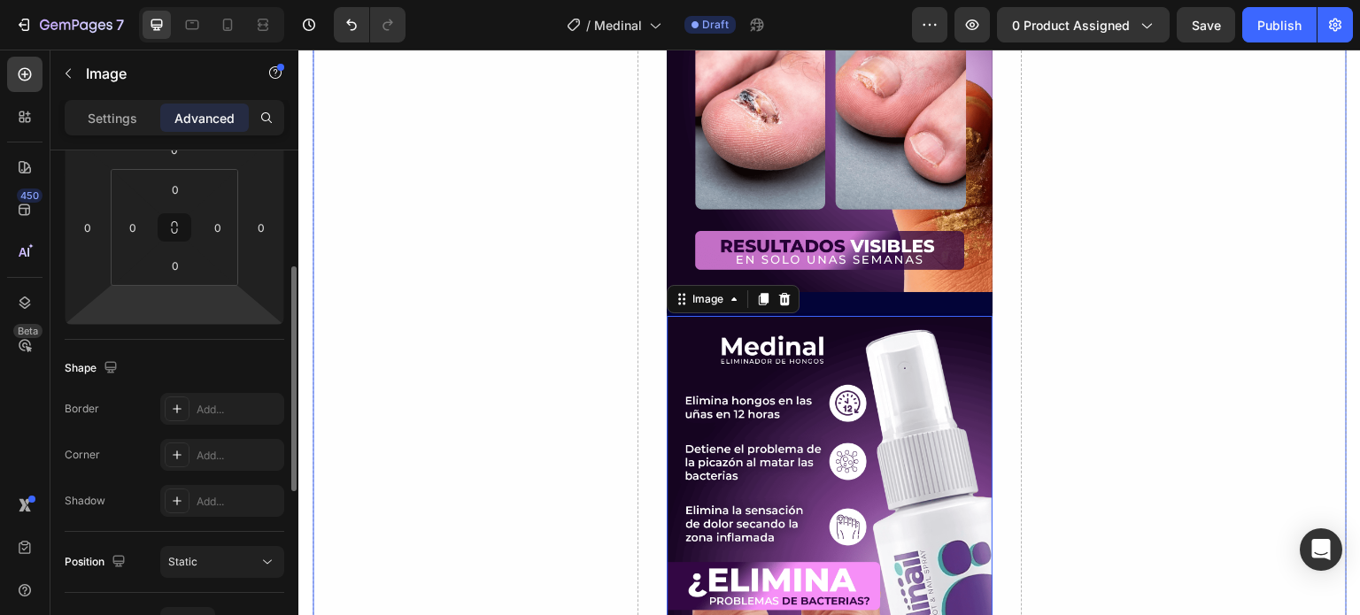
scroll to position [3772, 0]
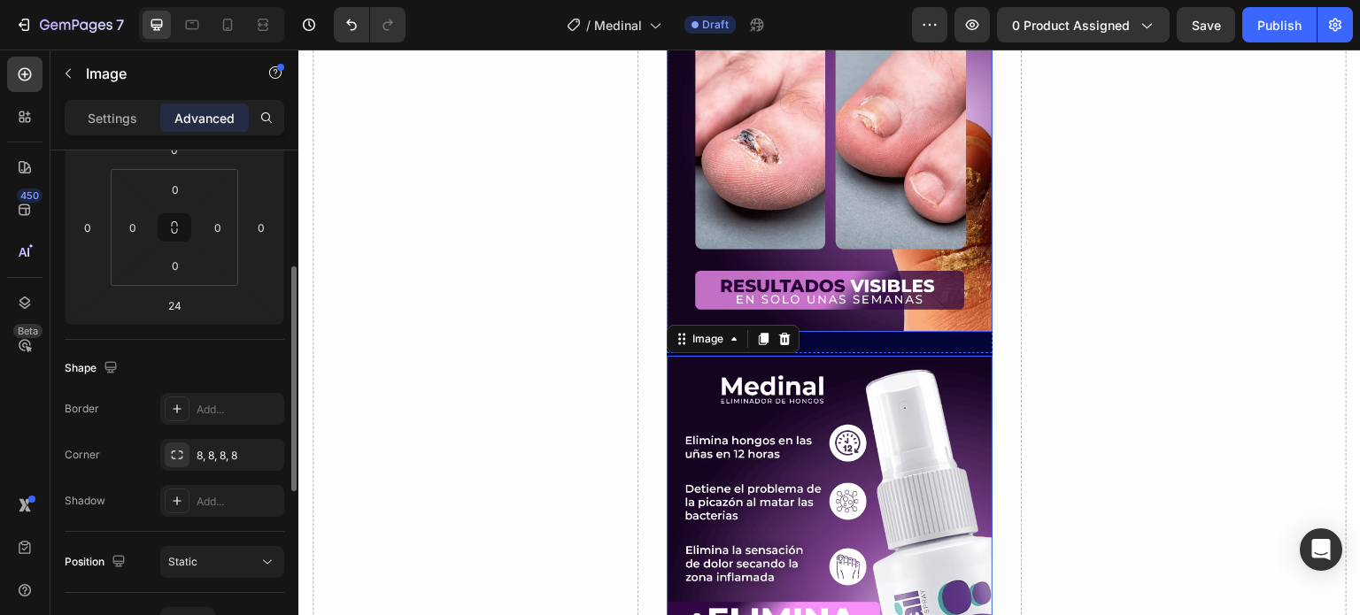
click at [744, 137] on img at bounding box center [829, 87] width 326 height 489
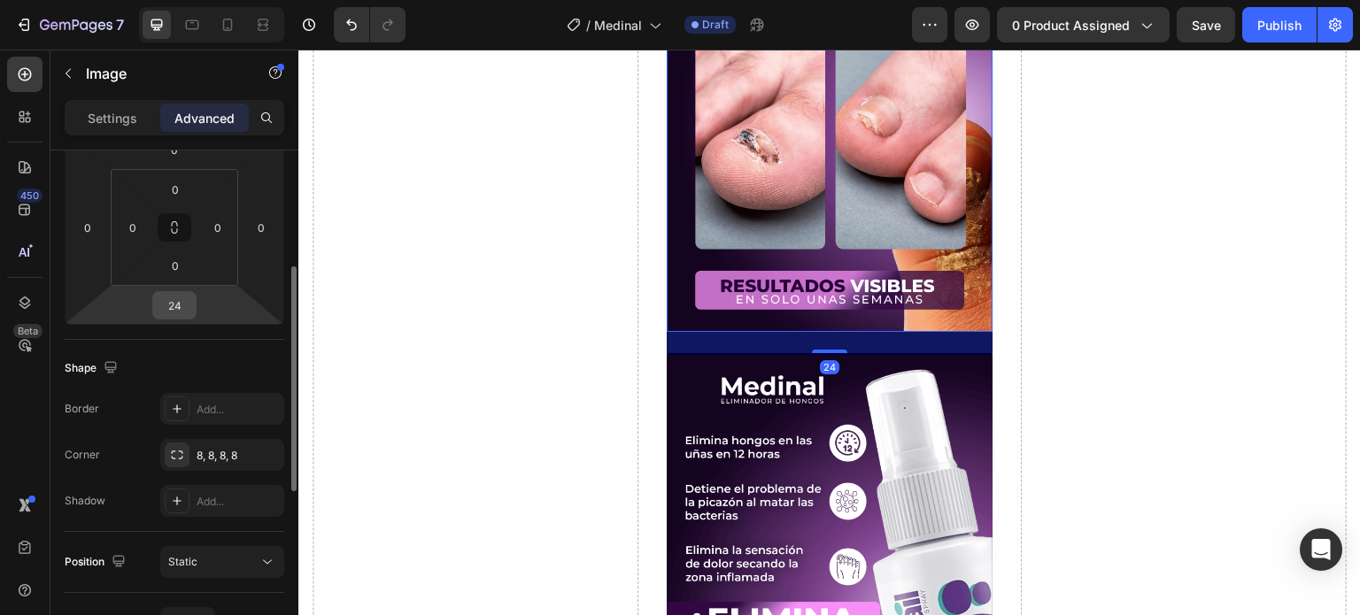
click at [176, 304] on input "24" at bounding box center [174, 305] width 35 height 27
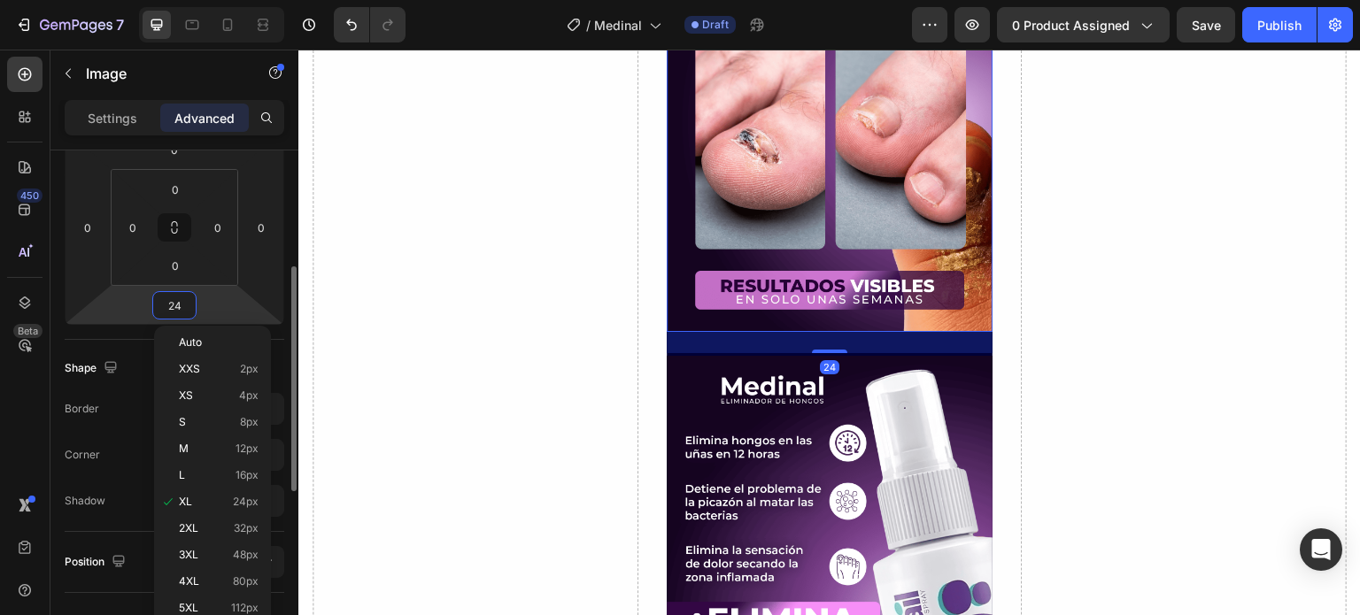
type input "0"
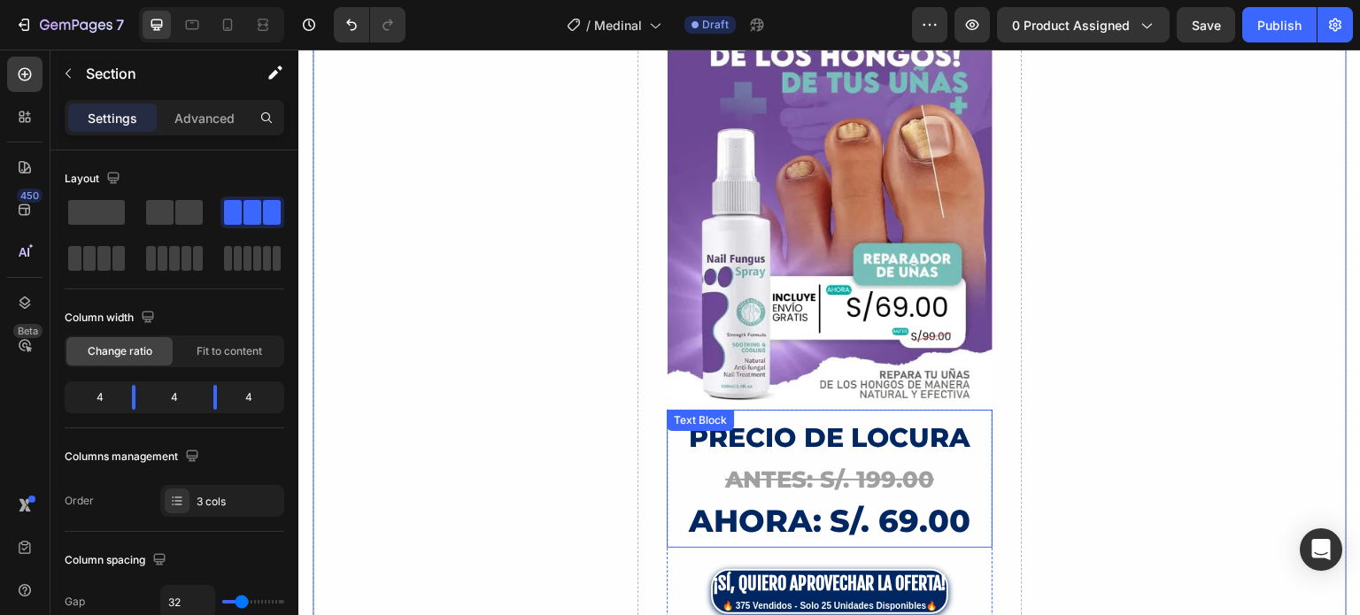
scroll to position [0, 0]
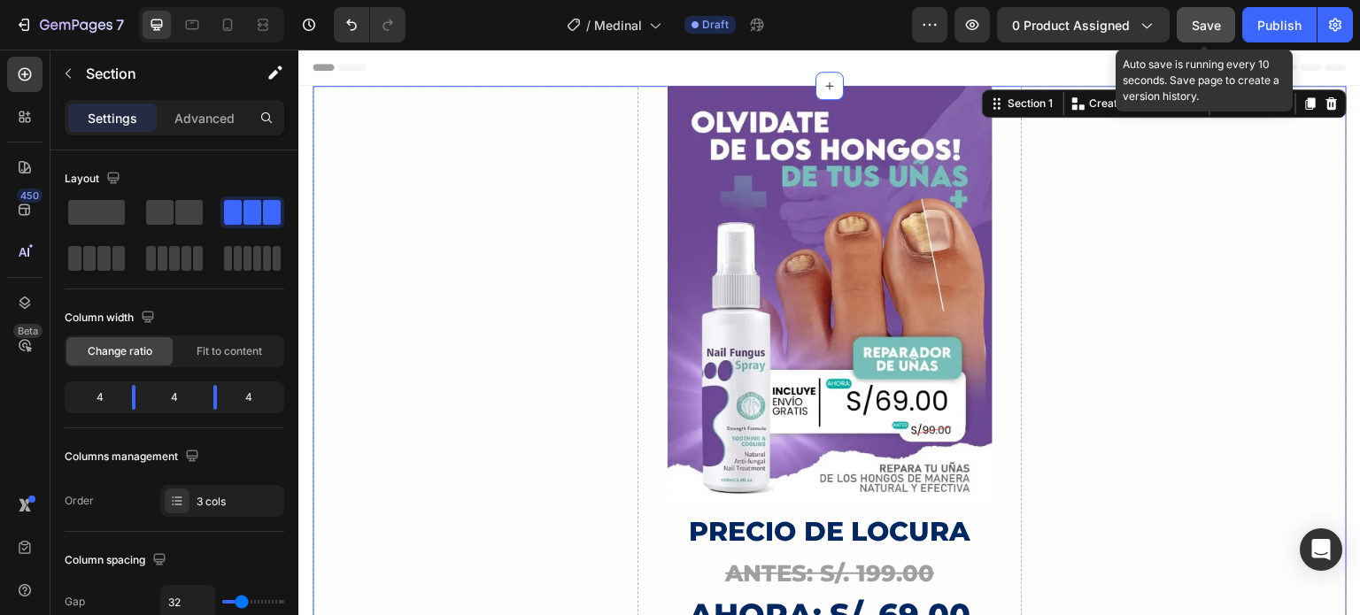
click at [1199, 22] on span "Save" at bounding box center [1205, 25] width 29 height 15
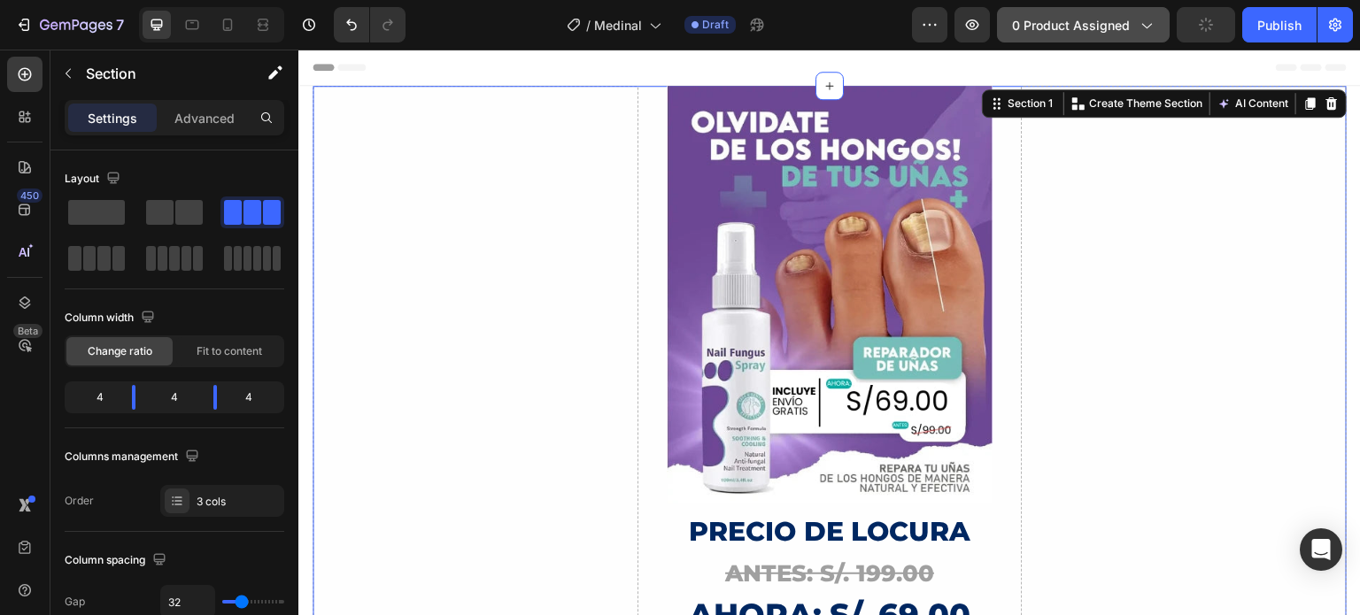
click at [1090, 26] on span "0 product assigned" at bounding box center [1071, 25] width 118 height 19
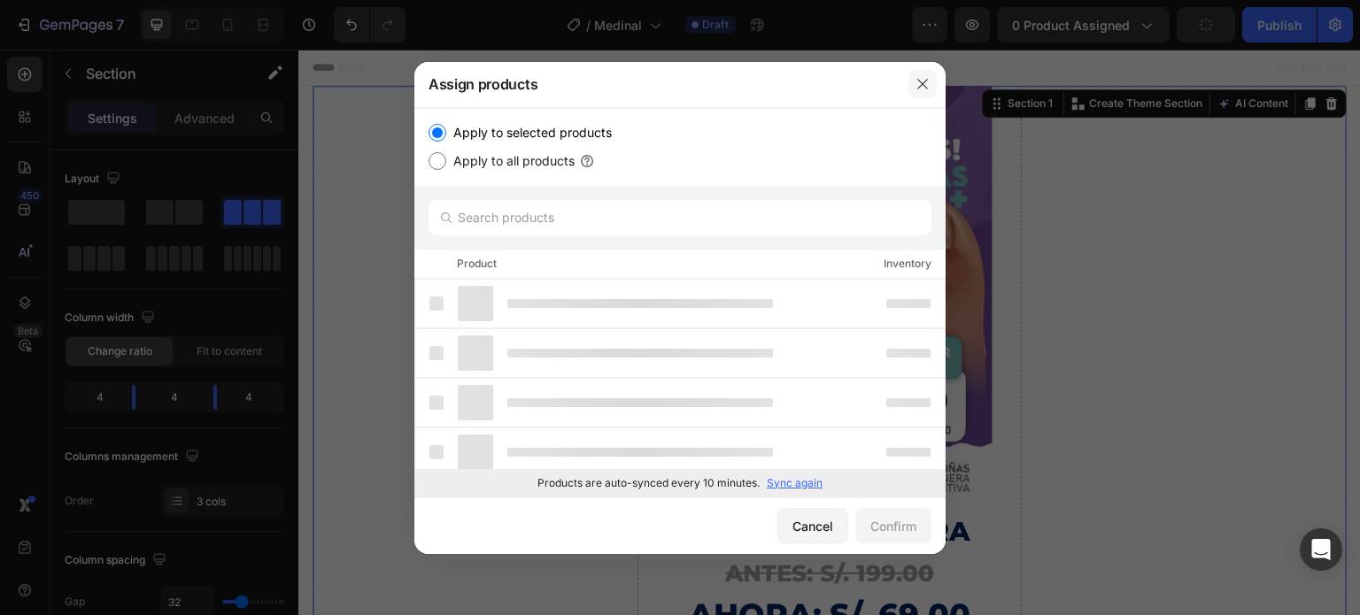
click at [921, 77] on icon "button" at bounding box center [922, 84] width 14 height 14
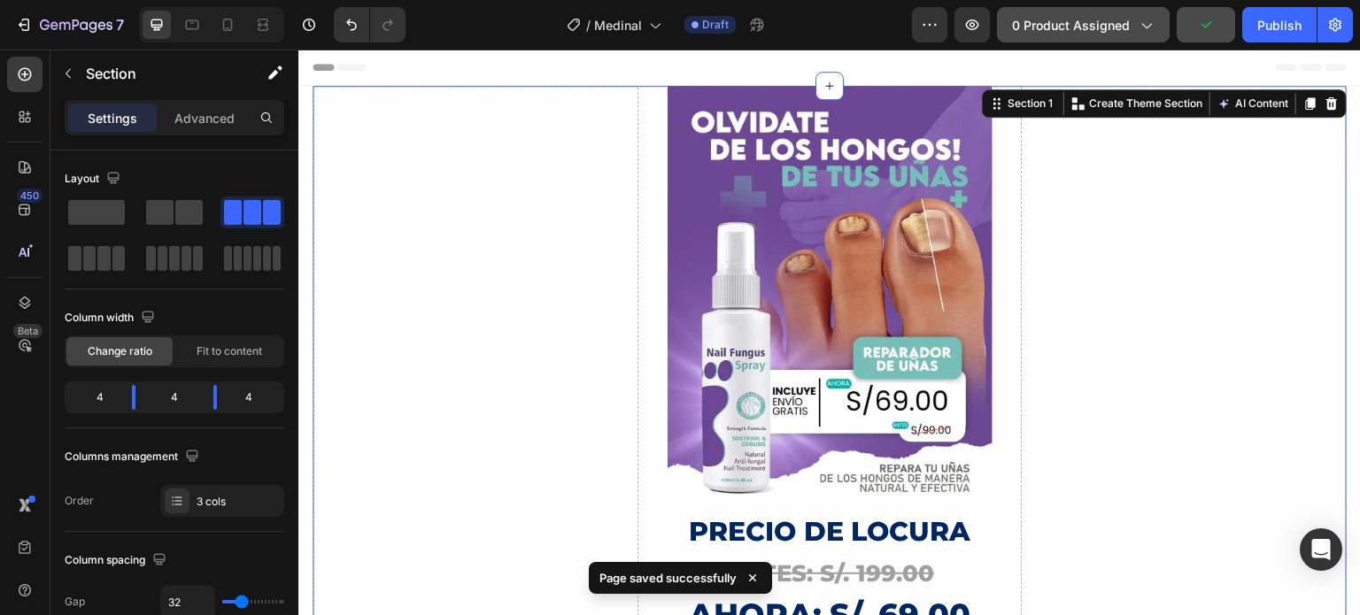
click at [1106, 21] on span "0 product assigned" at bounding box center [1071, 25] width 118 height 19
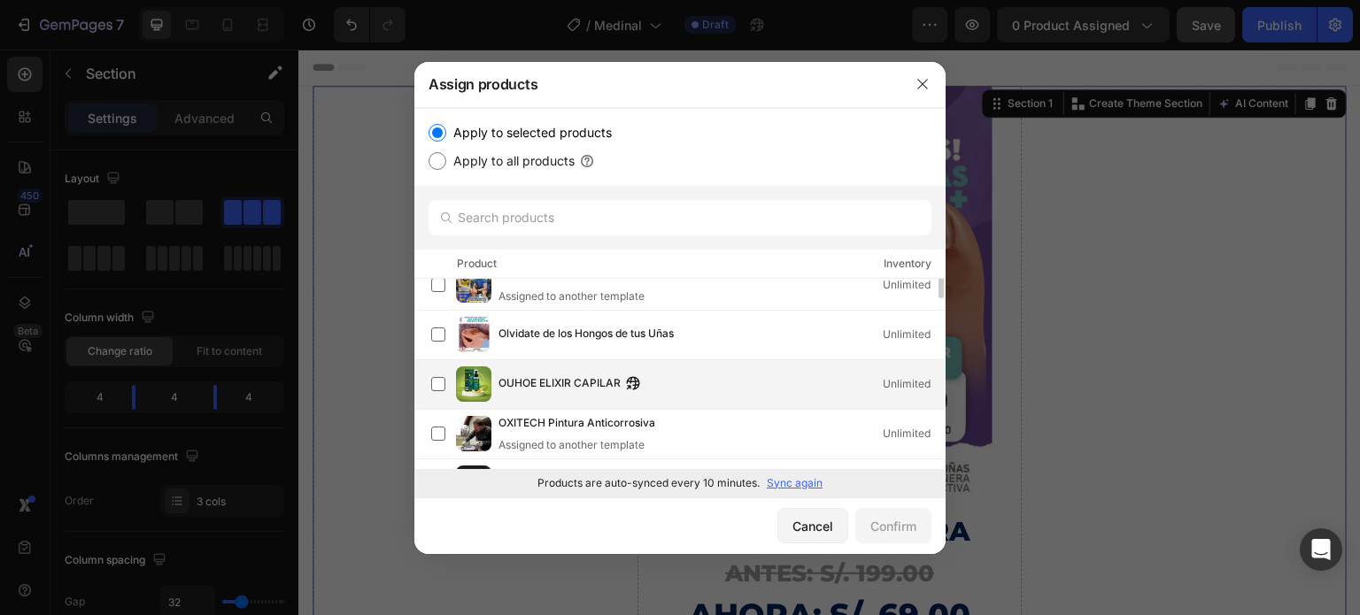
scroll to position [177, 0]
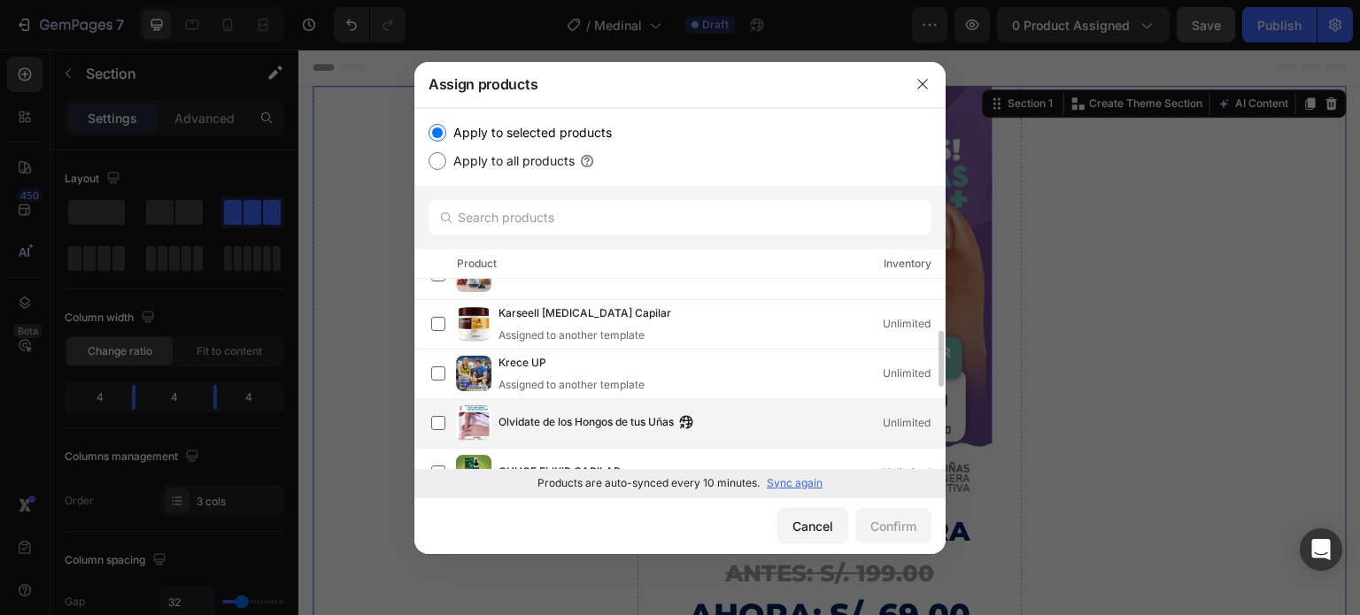
click at [614, 421] on span "Olvidate de los Hongos de tus Uñas" at bounding box center [585, 422] width 175 height 19
click at [893, 527] on div "Confirm" at bounding box center [893, 526] width 46 height 19
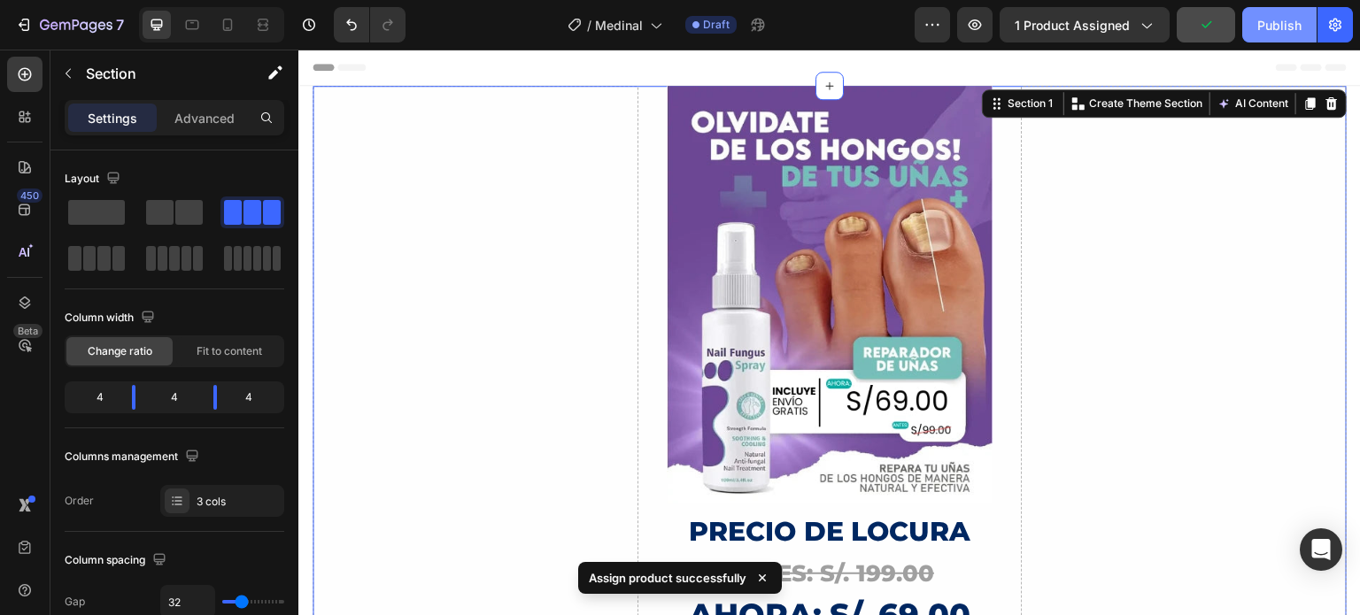
click at [1280, 17] on div "Publish" at bounding box center [1279, 25] width 44 height 19
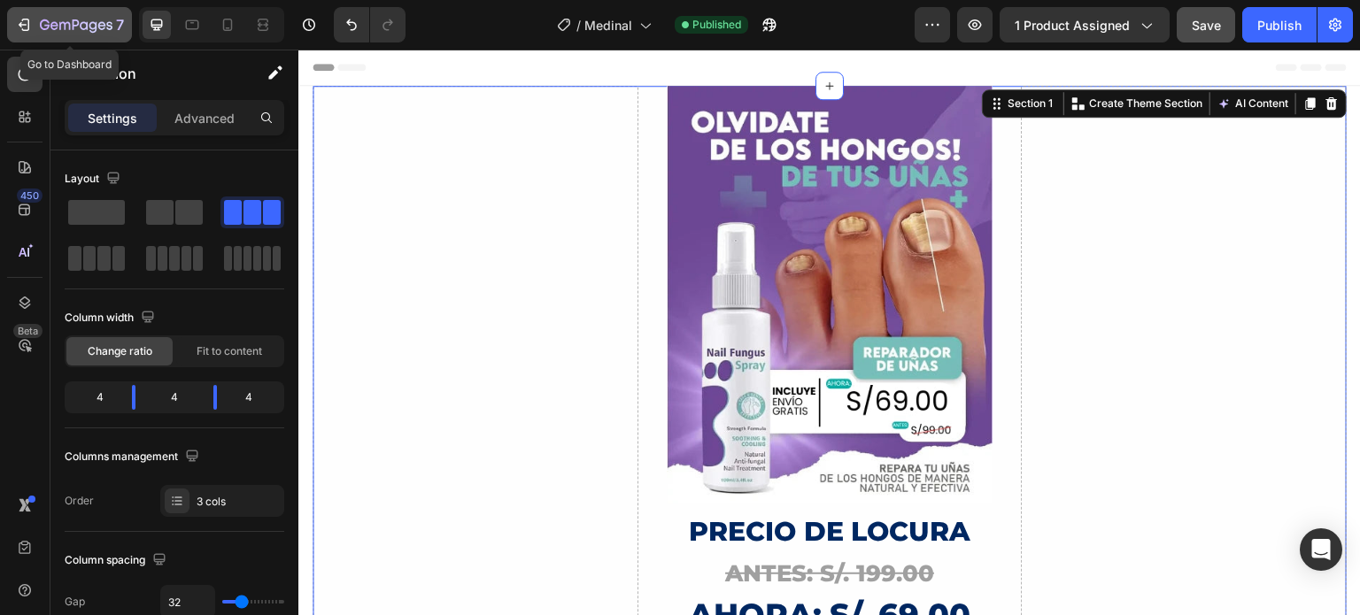
click at [59, 24] on icon "button" at bounding box center [64, 26] width 11 height 8
